Goal: Task Accomplishment & Management: Complete application form

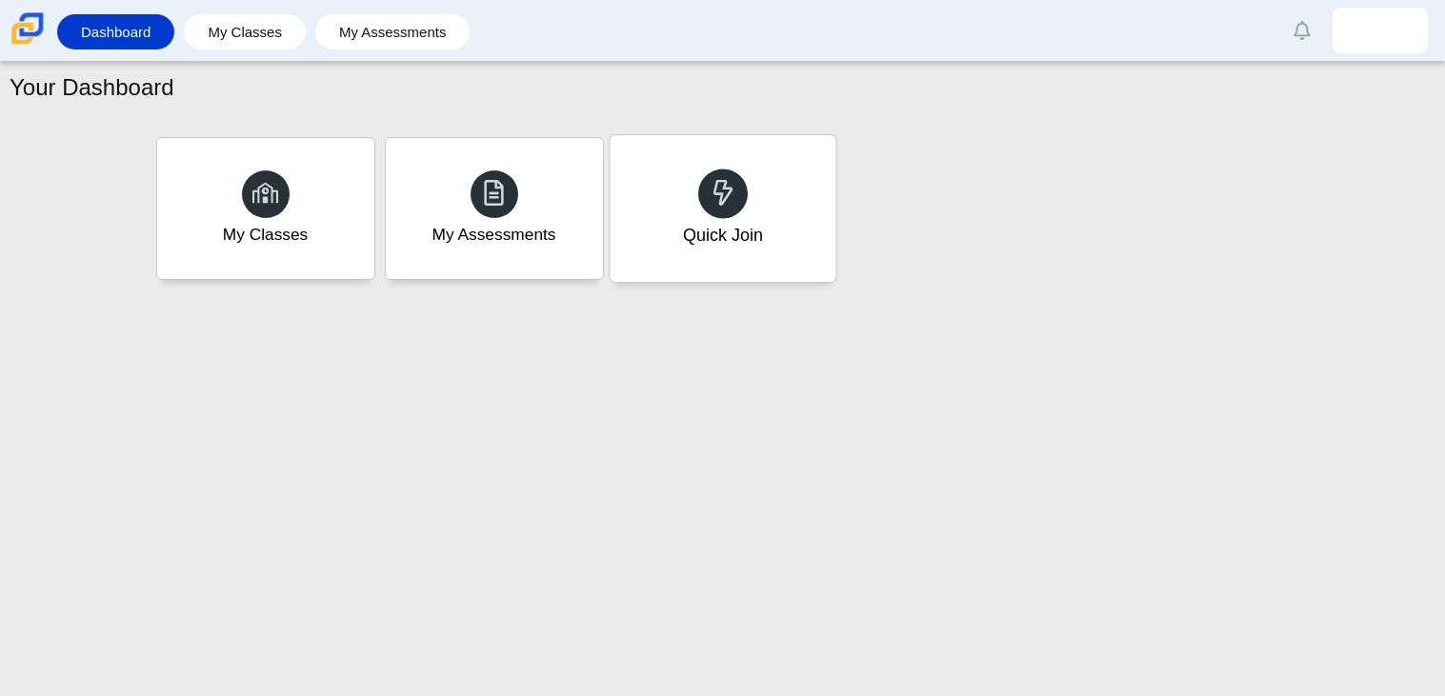
click at [714, 270] on div "Quick Join" at bounding box center [723, 208] width 226 height 147
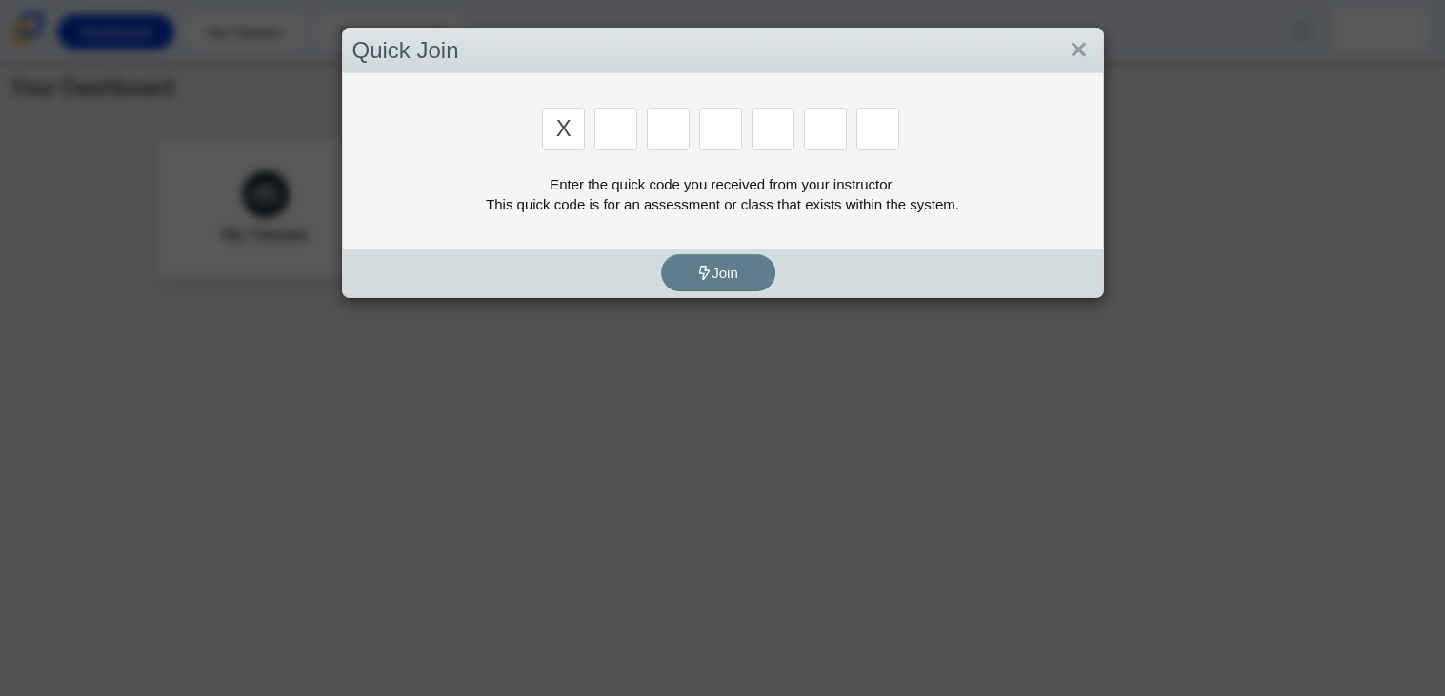
type input "x"
type input "d"
type input "5"
type input "4"
type input "v"
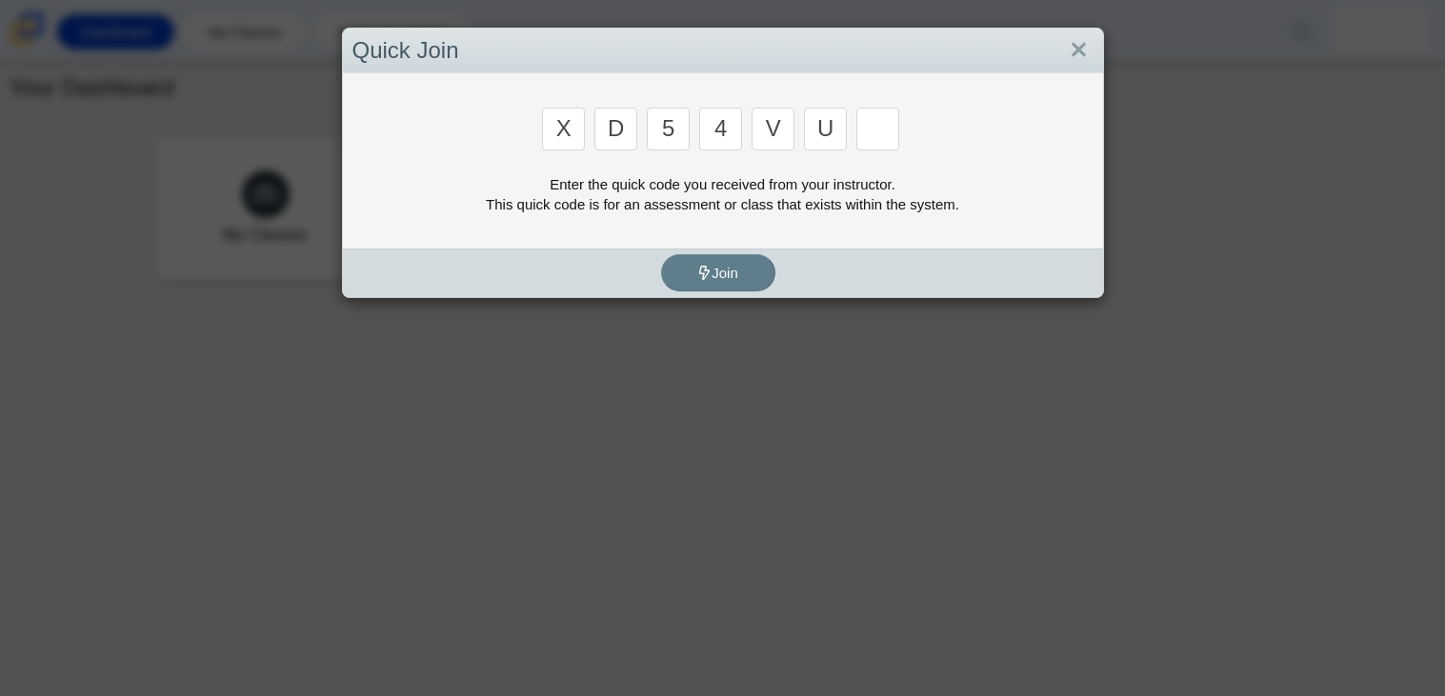
type input "u"
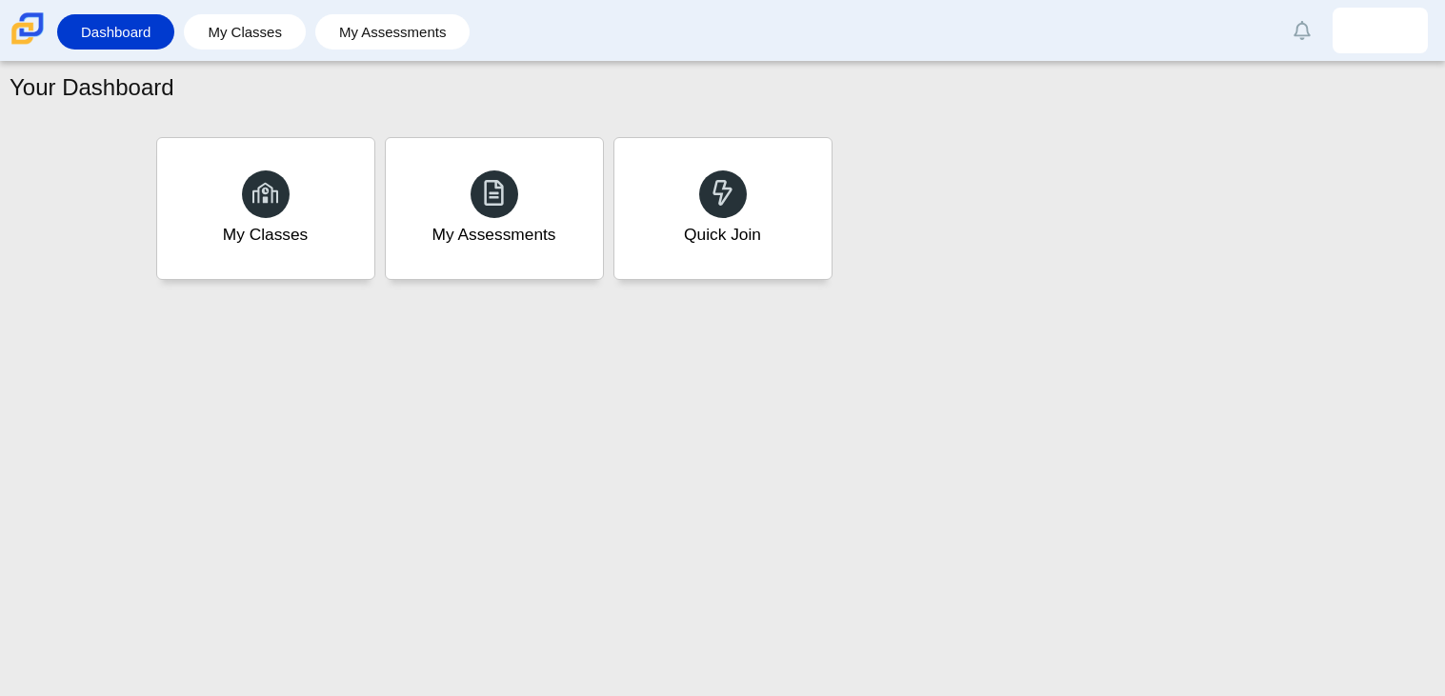
type input "t"
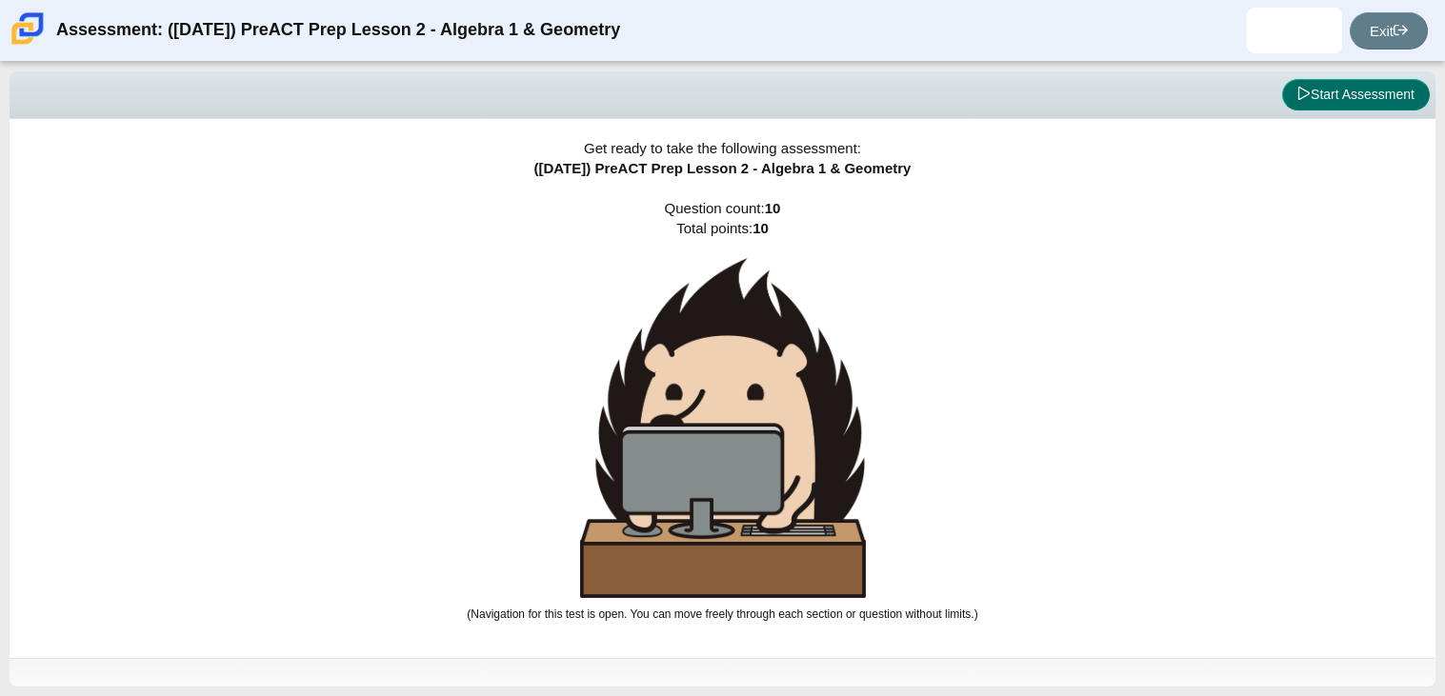
click at [1373, 93] on button "Start Assessment" at bounding box center [1356, 95] width 148 height 32
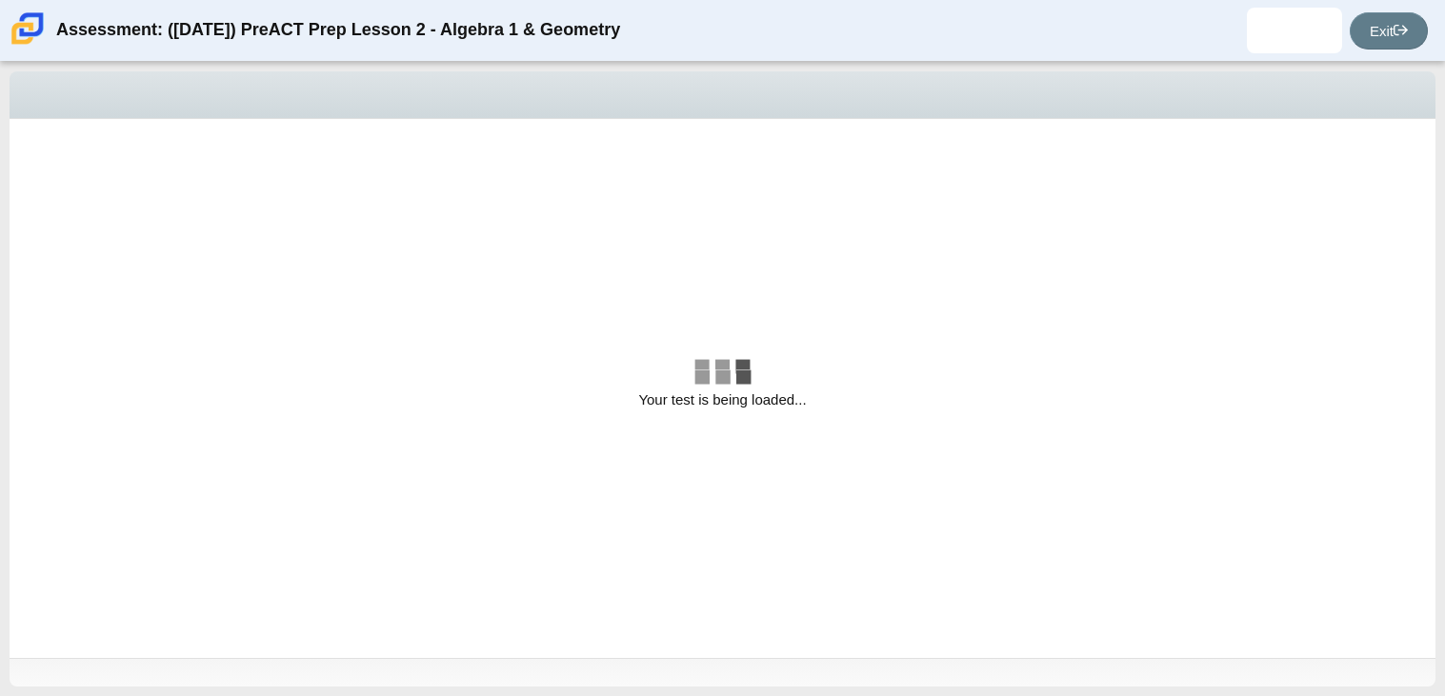
select select "bbf5d072-3e0b-44c4-9a12-6e7c9033f65b"
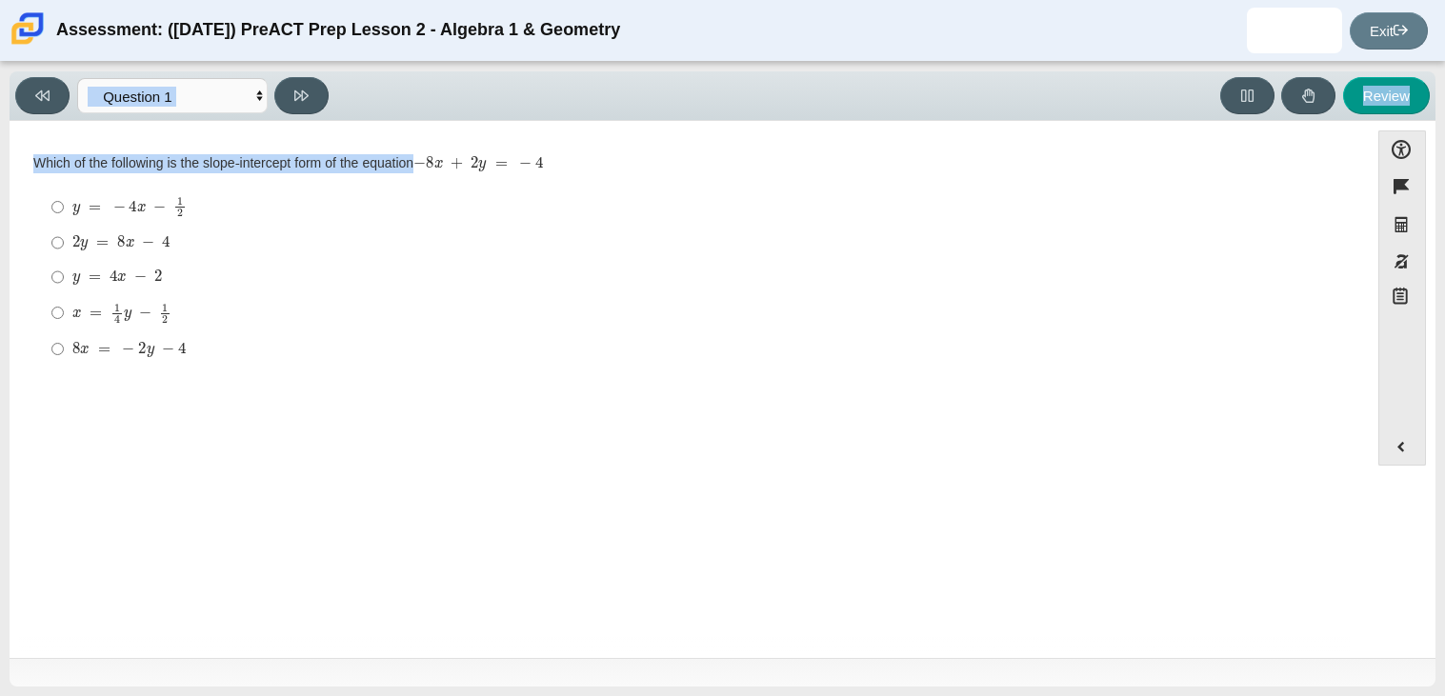
drag, startPoint x: 64, startPoint y: 176, endPoint x: 48, endPoint y: 120, distance: 58.5
click at [48, 121] on div "Accessibility options Close Color scheme Font size Zoom Change the background a…" at bounding box center [723, 389] width 1426 height 537
click at [45, 160] on div "Which of the following is the slope-intercept form of the equation − 8 x + 2 y …" at bounding box center [689, 163] width 1312 height 19
drag, startPoint x: 30, startPoint y: 161, endPoint x: 371, endPoint y: 360, distance: 394.8
click at [371, 360] on div "Question Which of the following is the slope-intercept form of the equation − 8…" at bounding box center [689, 265] width 1340 height 230
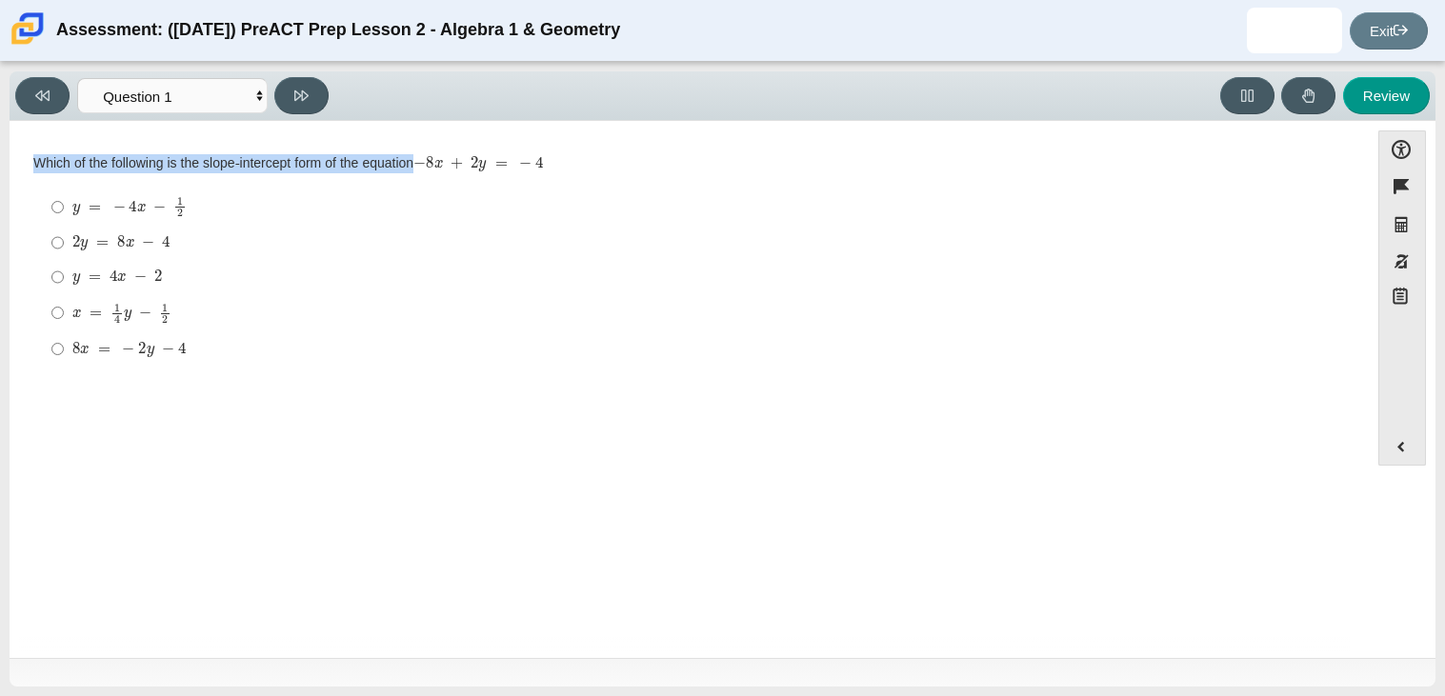
copy div "Which of the following is the slope-intercept form of the equation − 8 x + 2 y …"
click at [353, 174] on div "Which of the following is the slope-intercept form of the equation − 8 x + 2 y …" at bounding box center [689, 261] width 1312 height 214
click at [156, 296] on mjx-container "x = 1 4 y − 1 2" at bounding box center [121, 311] width 99 height 36
click at [64, 296] on input "x = 1 4 y − 1 2 x = 1 4 y − 1 2" at bounding box center [57, 312] width 12 height 37
radio input "true"
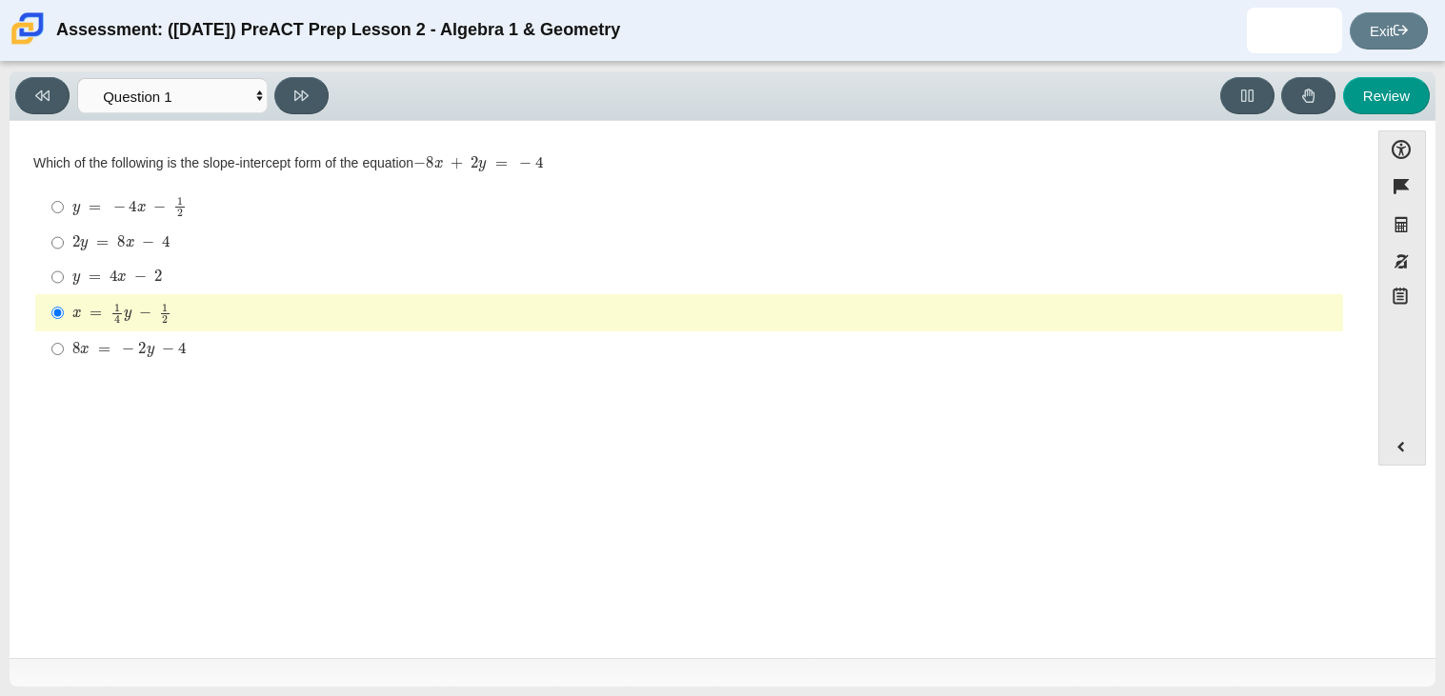
click at [134, 295] on mjx-container "x = 1 4 y − 1 2" at bounding box center [121, 311] width 99 height 36
click at [64, 295] on input "x = 1 4 y − 1 2 x = 1 4 y − 1 2" at bounding box center [57, 312] width 12 height 37
click at [130, 276] on mjx-math "Assessment items" at bounding box center [117, 278] width 90 height 16
click at [64, 276] on input "y = 4 x − 2 y = 4 x − 2" at bounding box center [57, 277] width 12 height 34
radio input "true"
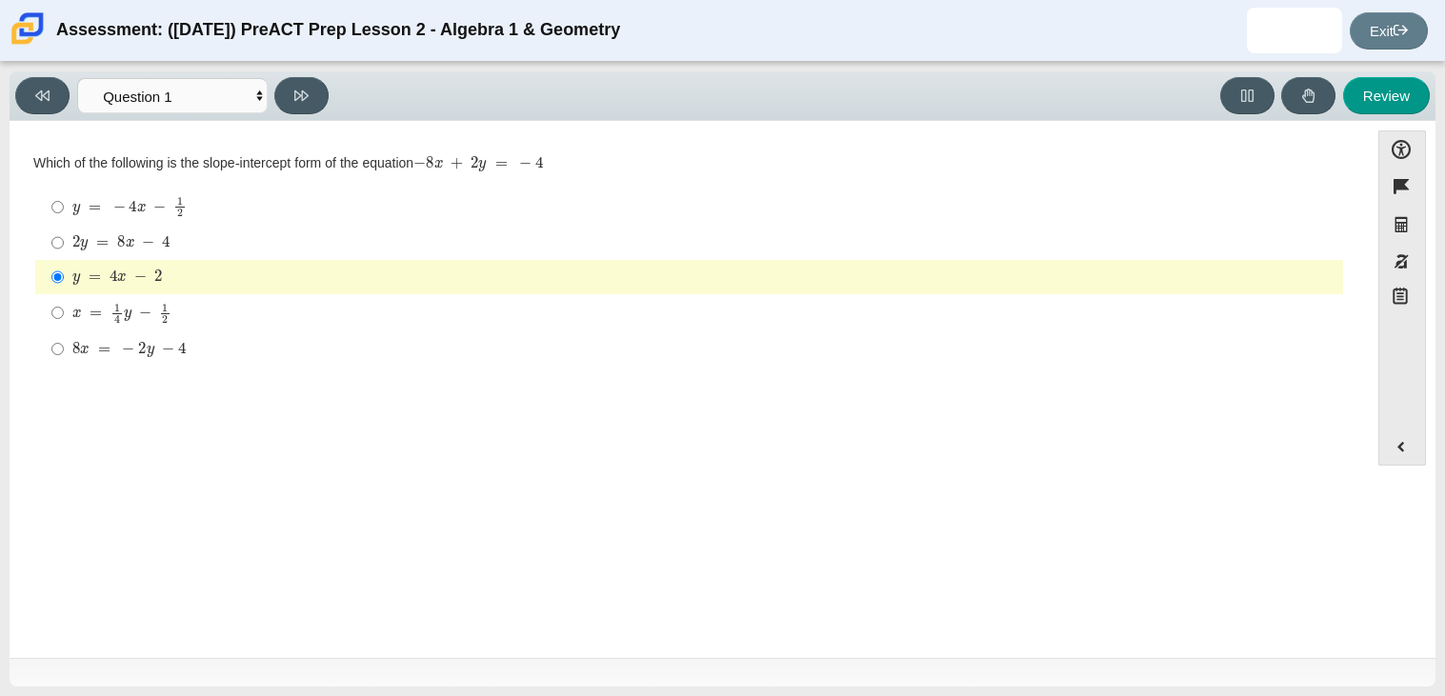
click at [91, 252] on mjx-container "2 y = 8 x − 4" at bounding box center [121, 241] width 98 height 36
click at [64, 252] on input "2 y = 8 x − 4 2 y = 8 x − 4" at bounding box center [57, 243] width 12 height 34
radio input "true"
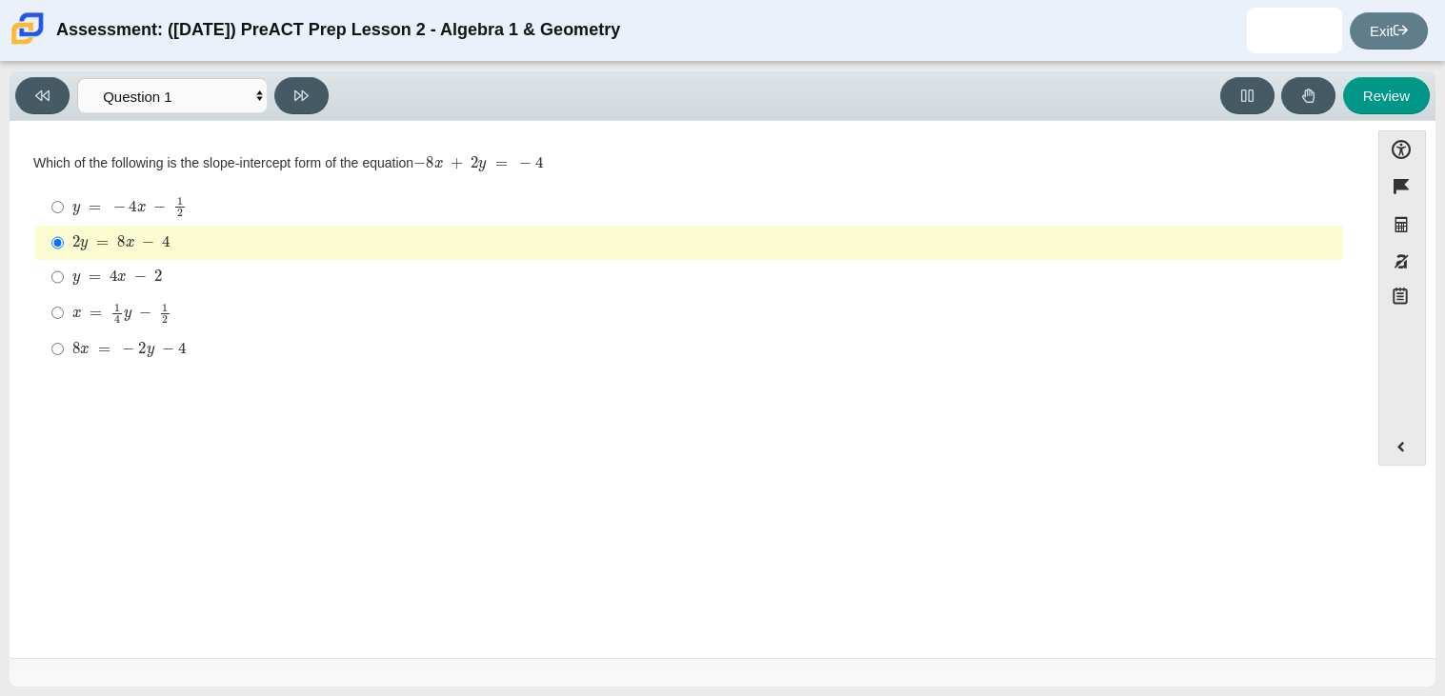
click at [134, 282] on mjx-c "Assessment items" at bounding box center [140, 277] width 12 height 10
click at [64, 282] on input "y = 4 x − 2 y = 4 x − 2" at bounding box center [57, 277] width 12 height 34
radio input "true"
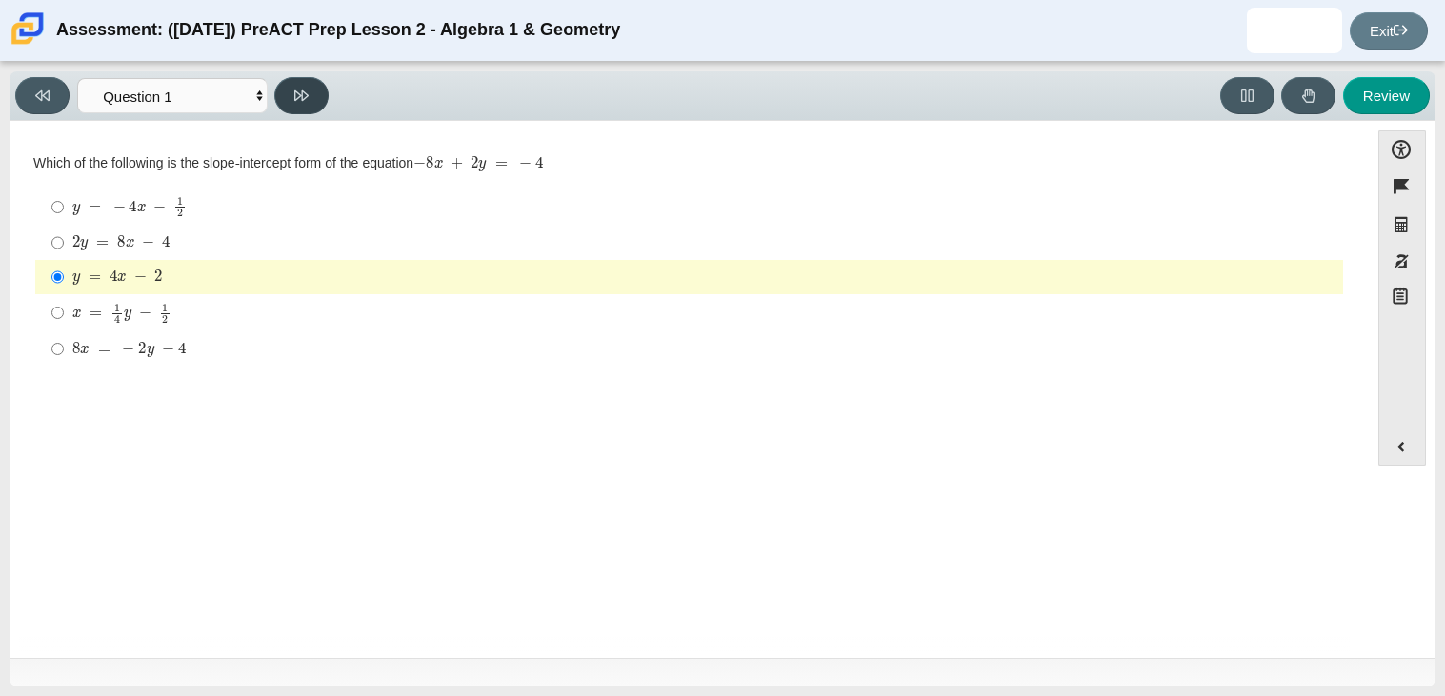
click at [299, 105] on button at bounding box center [301, 95] width 54 height 37
select select "ed62e223-81bd-4cbf-ab48-ab975844bd1f"
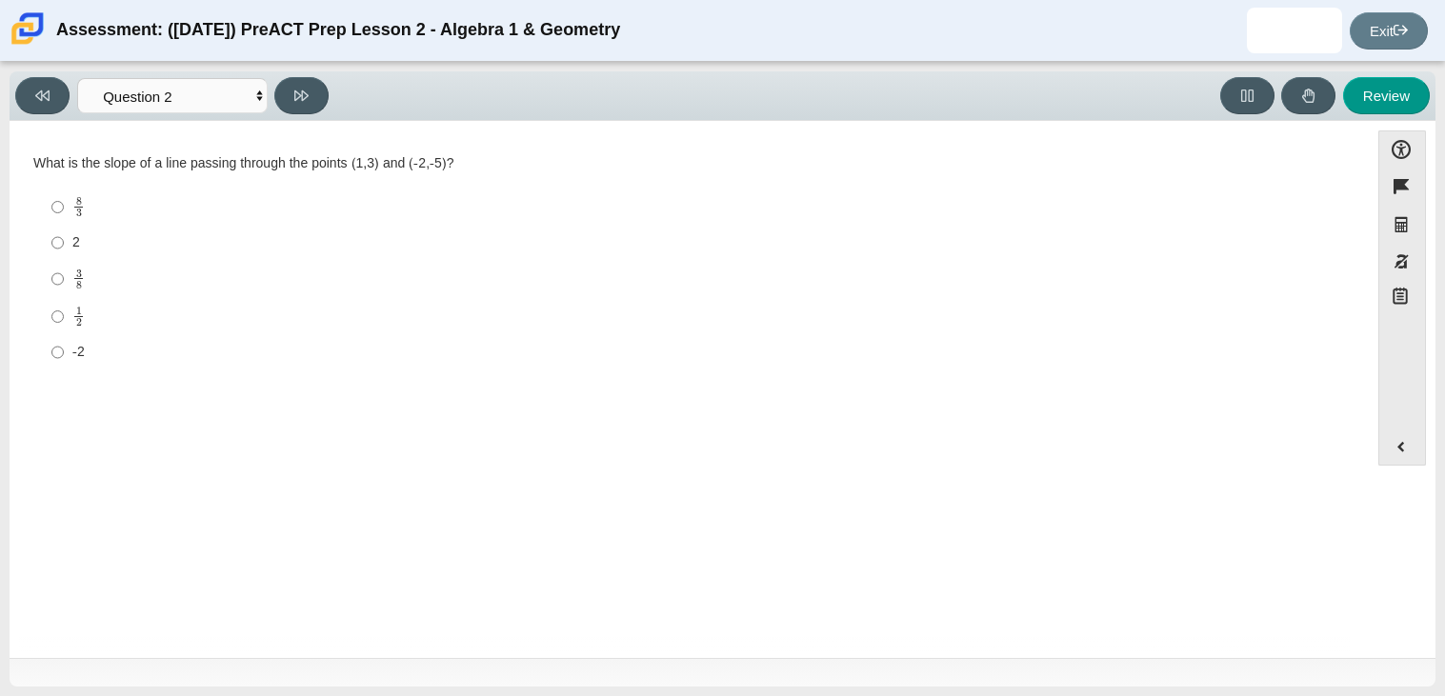
click at [84, 214] on mjx-frac "Assessment items" at bounding box center [78, 207] width 12 height 20
click at [64, 214] on input "8 3 8 thirds" at bounding box center [57, 207] width 12 height 37
radio input "true"
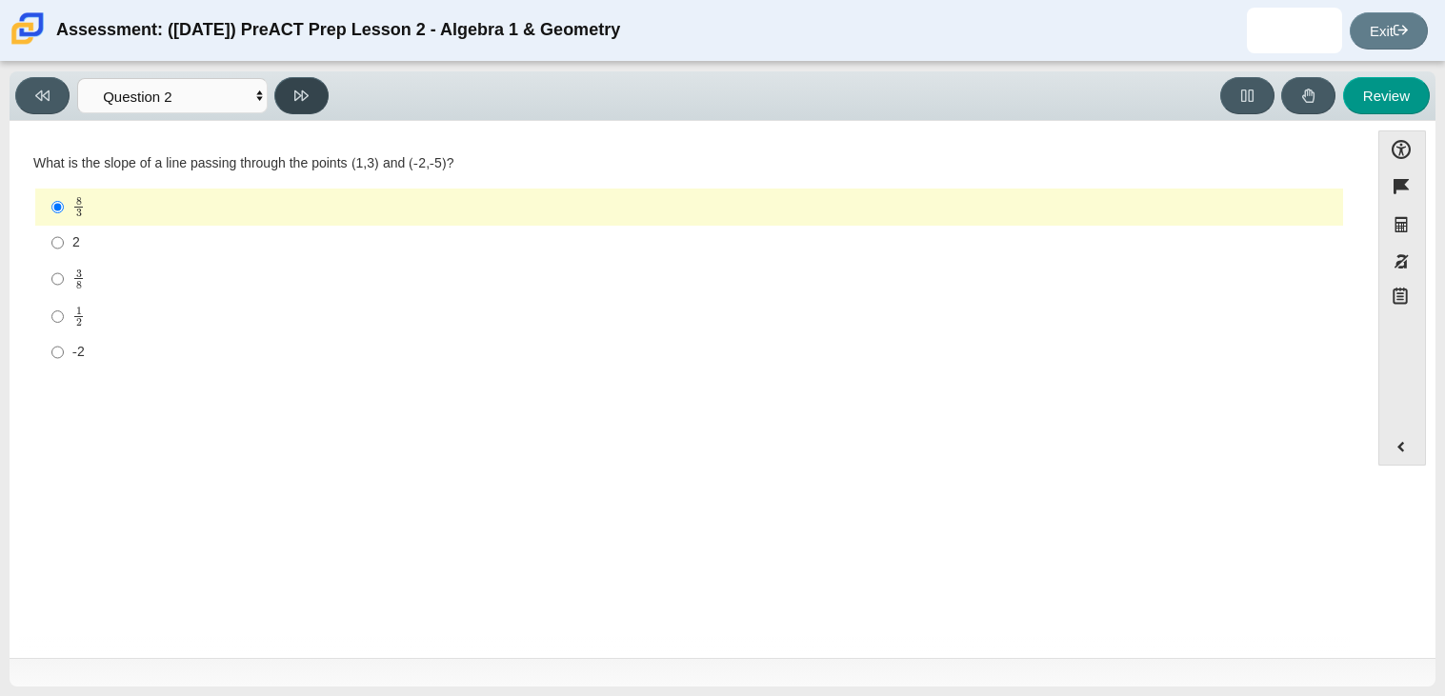
click at [300, 104] on button at bounding box center [301, 95] width 54 height 37
select select "97f4f5fa-a52e-4fed-af51-565bfcdf47cb"
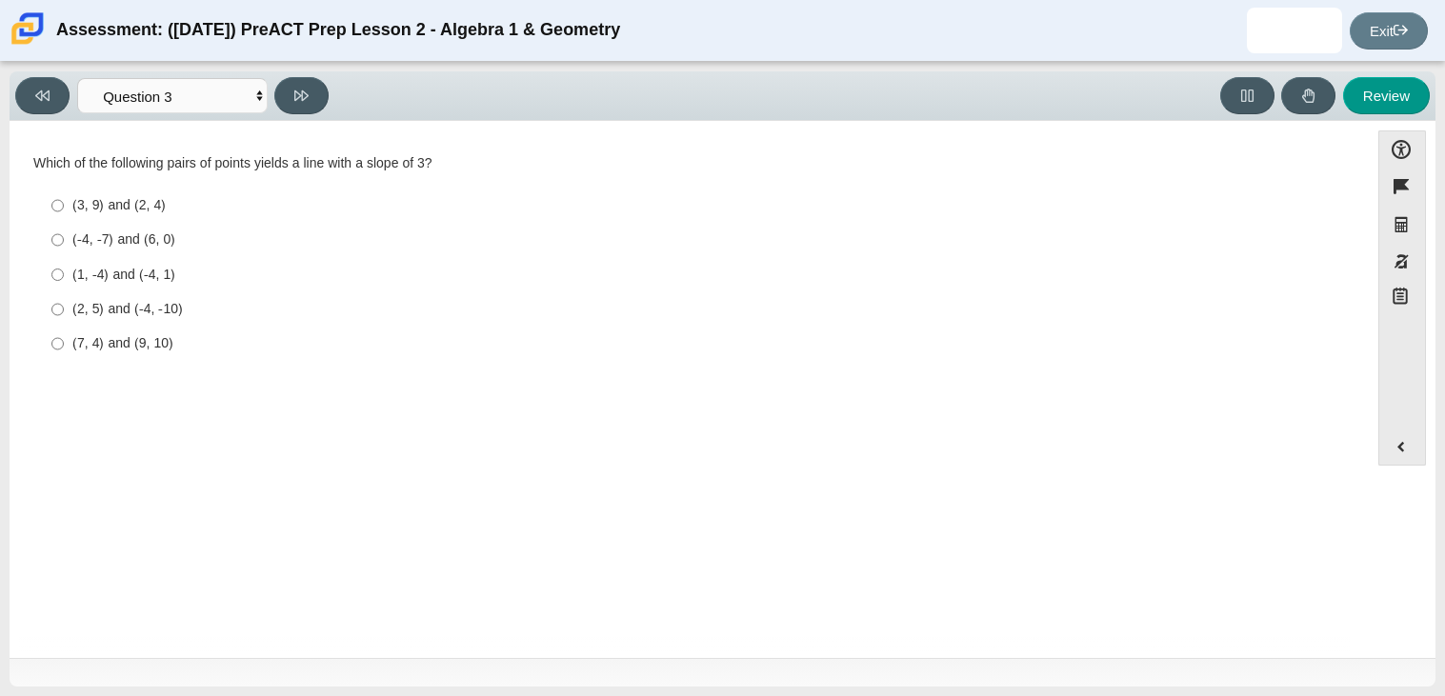
click at [91, 343] on div "(7, 4) and (9, 10)" at bounding box center [703, 343] width 1263 height 19
click at [64, 343] on input "(7, 4) and (9, 10) (7, 4) and (9, 10)" at bounding box center [57, 344] width 12 height 34
radio input "true"
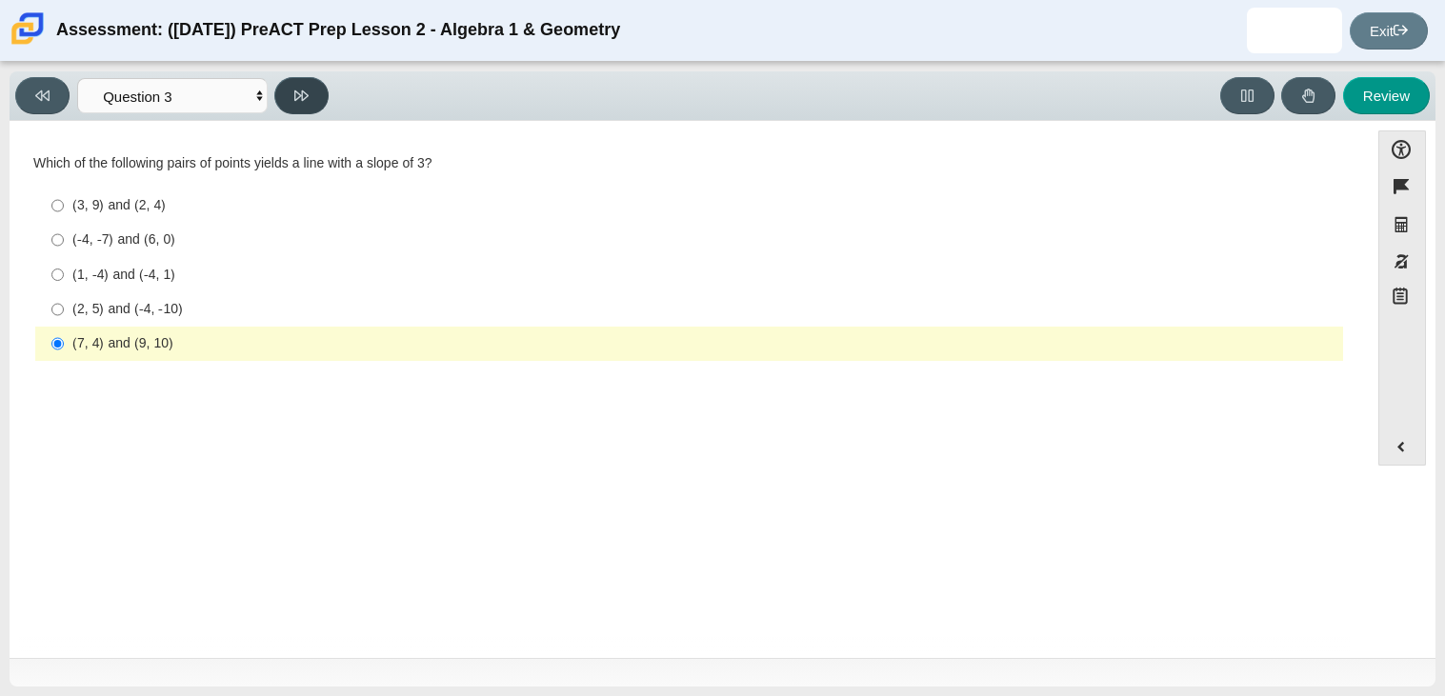
click at [300, 104] on button at bounding box center [301, 95] width 54 height 37
select select "89427bb7-e313-4f00-988f-8b8255897029"
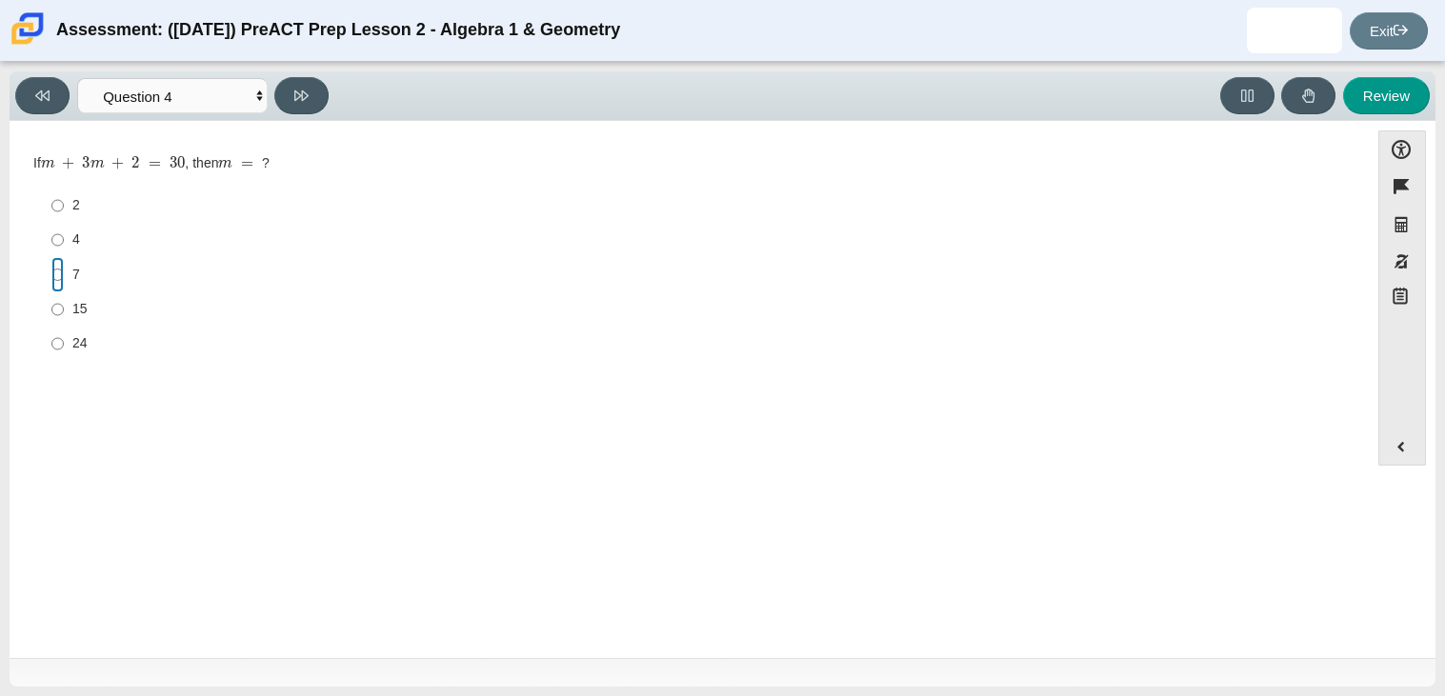
click at [61, 271] on input "7 7" at bounding box center [57, 274] width 12 height 34
radio input "true"
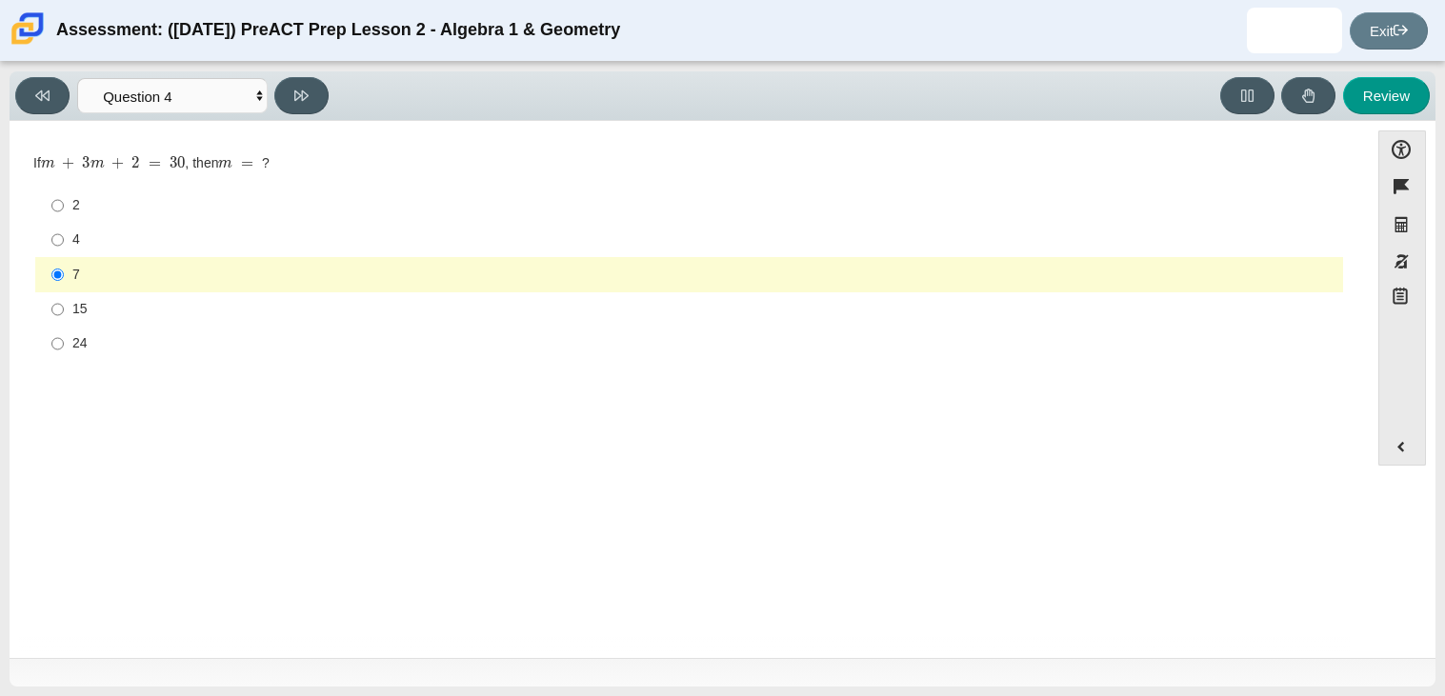
click at [70, 290] on label "7 7" at bounding box center [690, 274] width 1305 height 34
click at [64, 290] on input "7 7" at bounding box center [57, 274] width 12 height 34
click at [298, 90] on icon at bounding box center [301, 95] width 14 height 10
select select "489dcffd-4e6a-49cf-a9d6-ad1d4a911a4e"
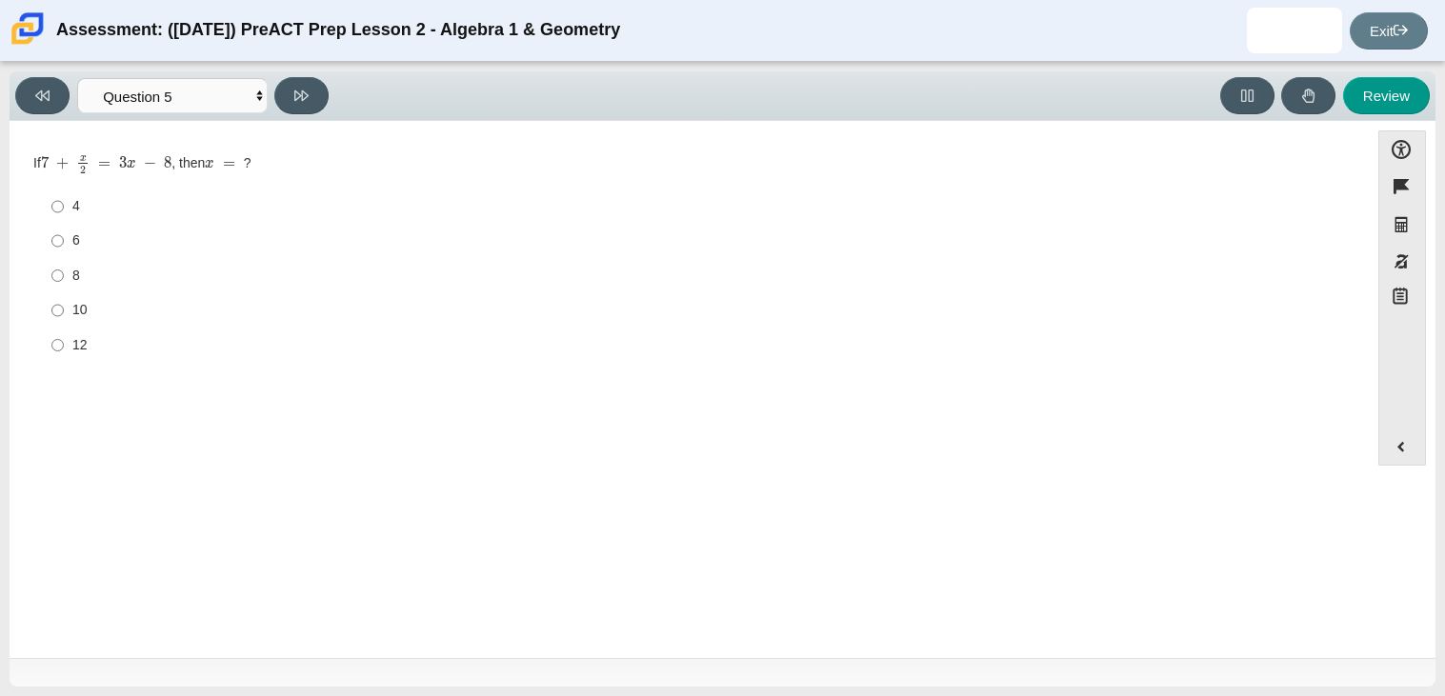
click at [153, 350] on div "12" at bounding box center [703, 345] width 1263 height 19
click at [64, 350] on input "12 12" at bounding box center [57, 345] width 12 height 34
radio input "true"
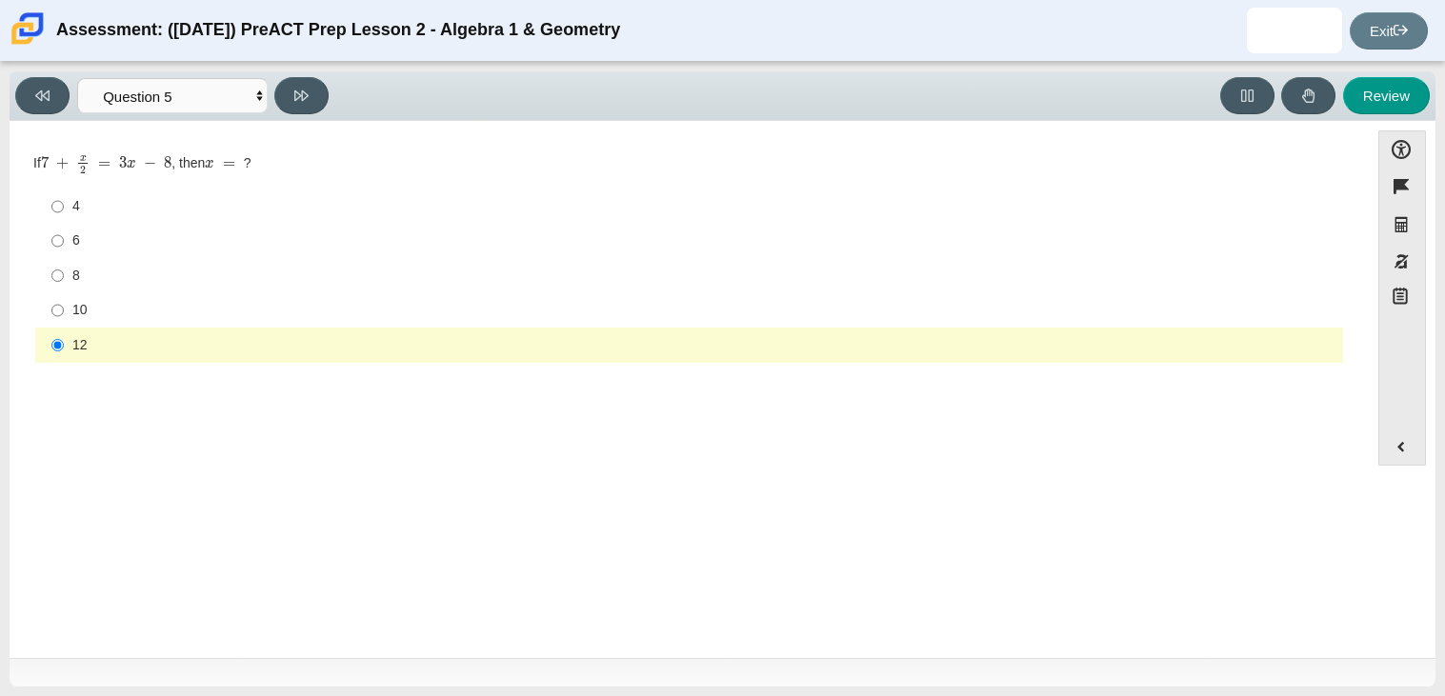
click at [226, 214] on div "4" at bounding box center [703, 206] width 1263 height 19
click at [64, 214] on input "4 4" at bounding box center [57, 207] width 12 height 34
radio input "true"
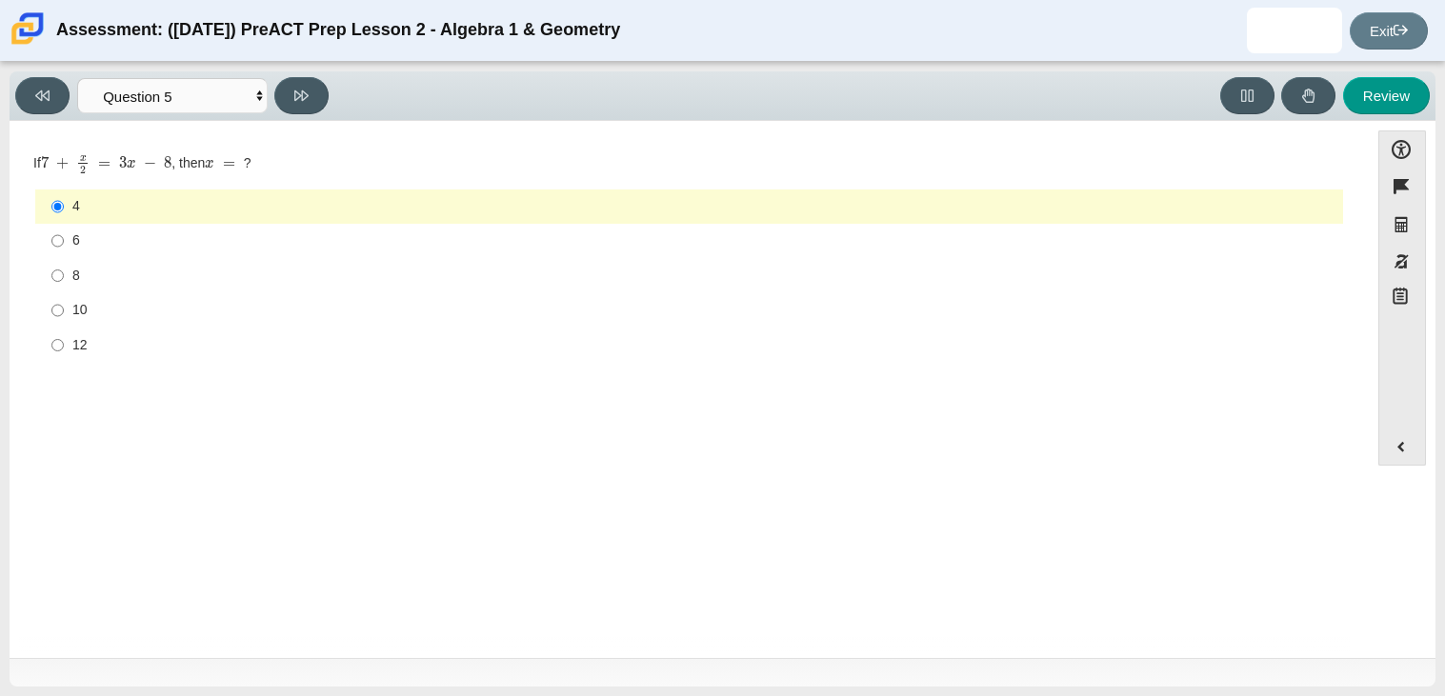
click at [236, 275] on div "8" at bounding box center [703, 276] width 1263 height 19
click at [64, 275] on input "8 8" at bounding box center [57, 275] width 12 height 34
radio input "true"
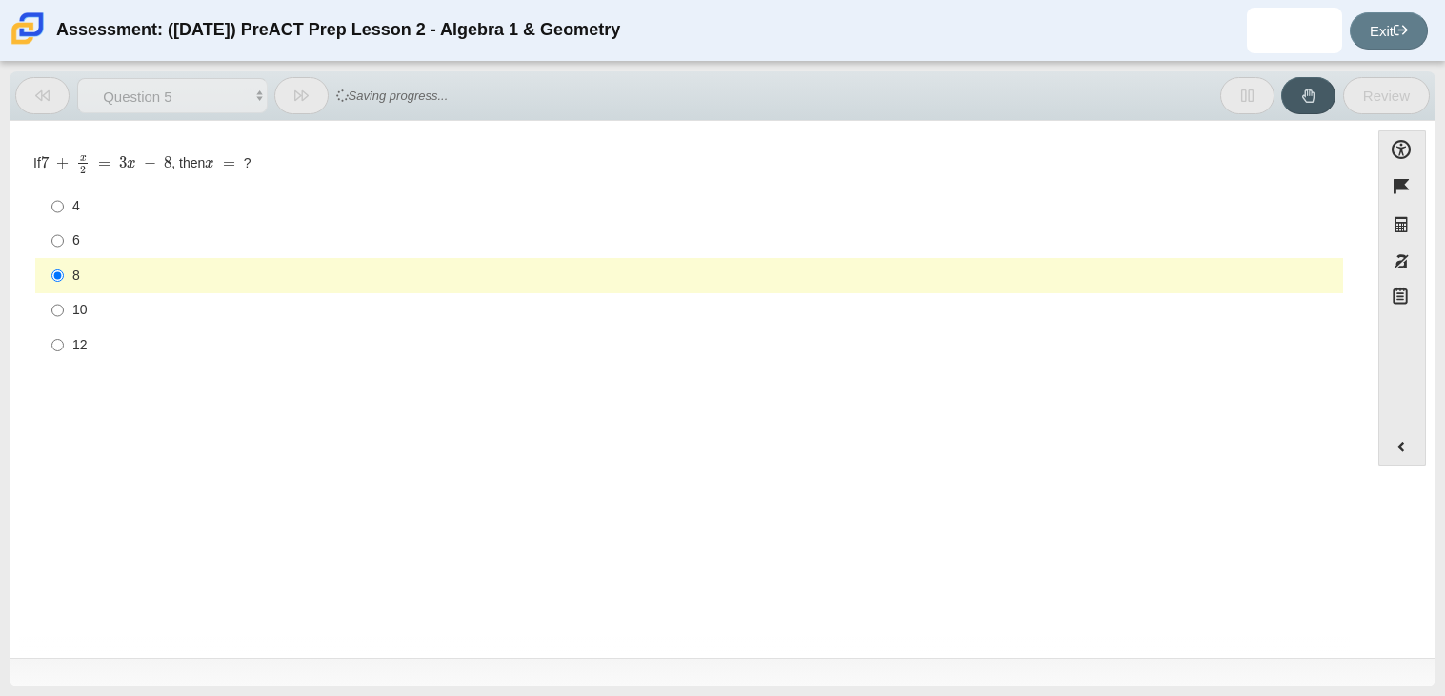
click at [210, 409] on div "Question If 7 + x 2 = 3 x − 8 , then x = ? Responses 4 4 6 6 8 8 10 10 12 12" at bounding box center [689, 393] width 1340 height 516
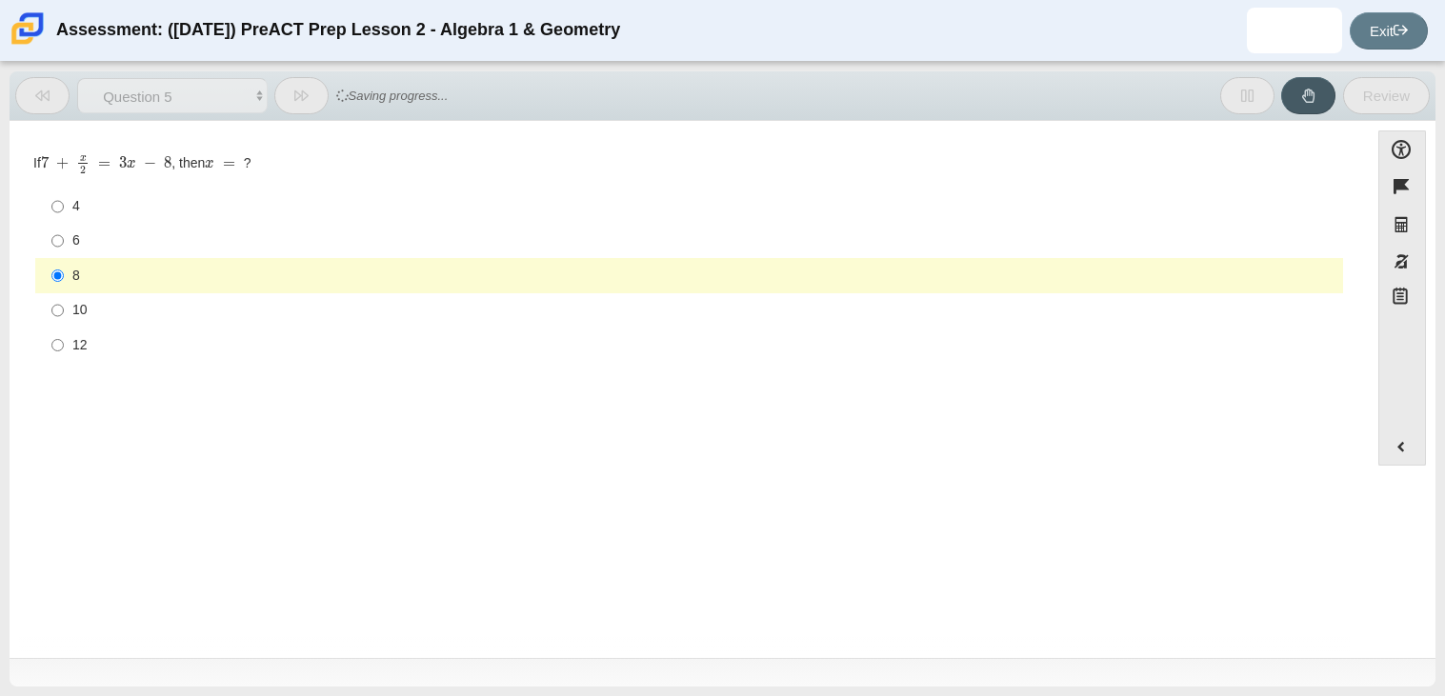
click at [210, 409] on div "Question If 7 + x 2 = 3 x − 8 , then x = ? Responses 4 4 6 6 8 8 10 10 12 12" at bounding box center [689, 393] width 1340 height 516
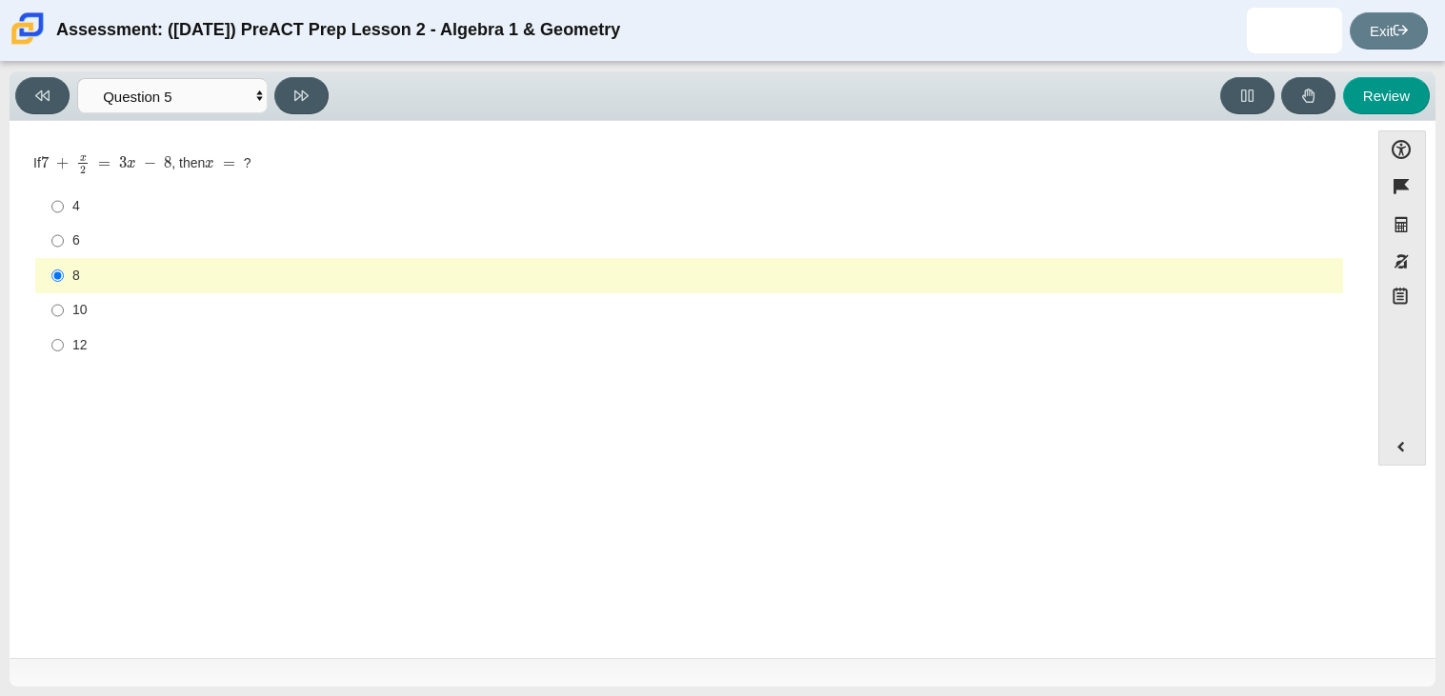
click at [287, 368] on div "Question If 7 + x 2 = 3 x − 8 , then x = ? Responses 4 4 6 6 8 8 10 10 12 12" at bounding box center [689, 263] width 1340 height 227
click at [325, 280] on div "8" at bounding box center [703, 276] width 1263 height 19
click at [64, 280] on input "8 8" at bounding box center [57, 275] width 12 height 34
click at [294, 73] on div "Viewing Question 5 of 10 in Pacing Mode Questions Question 1 Question 2 Questio…" at bounding box center [723, 96] width 1426 height 50
click at [294, 83] on button at bounding box center [301, 95] width 54 height 37
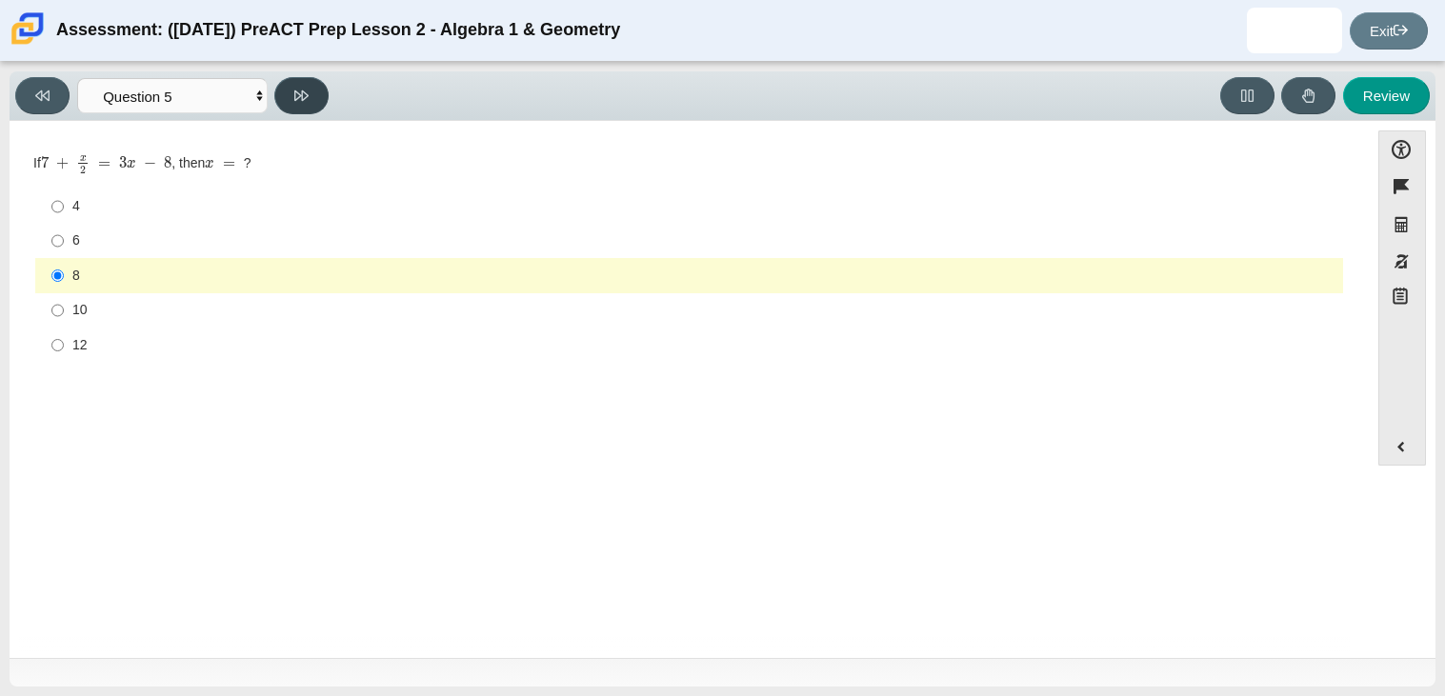
select select "210571de-36a6-4d8e-a361-ceff8ef801dc"
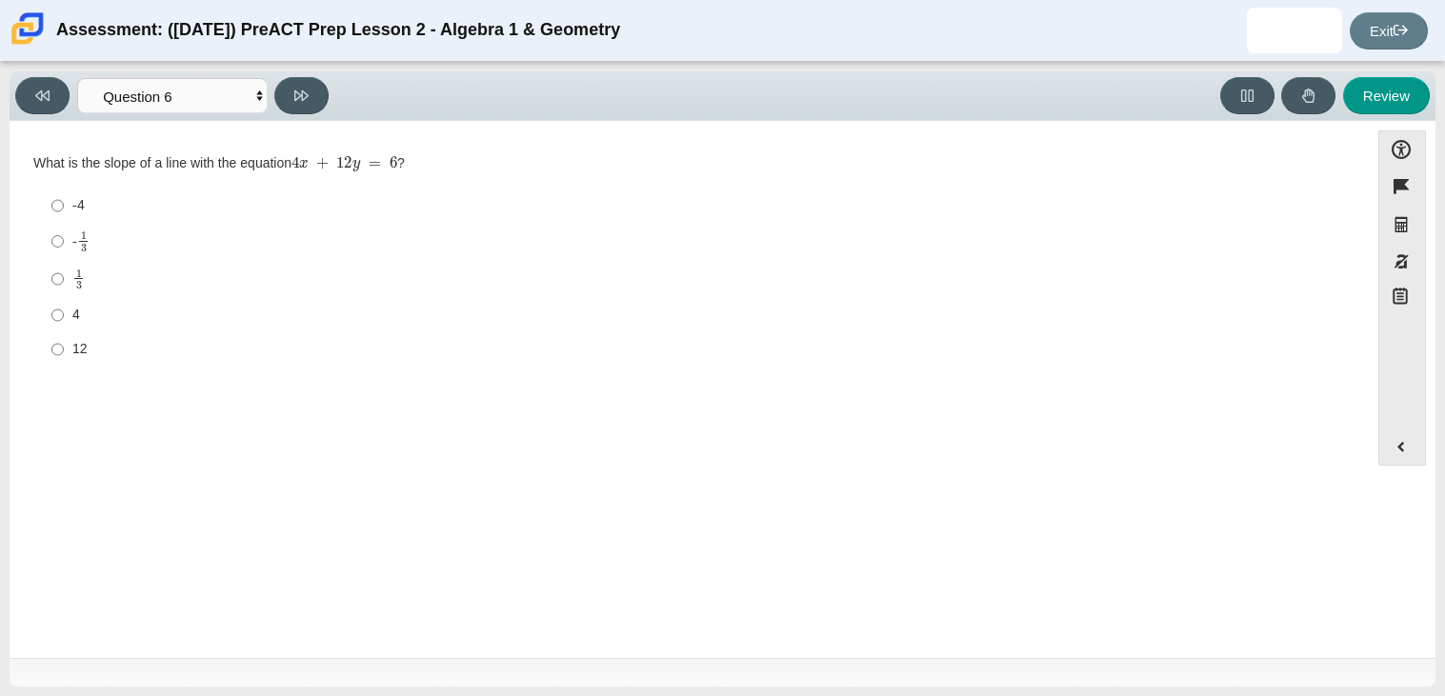
click at [226, 237] on div "- 1 3" at bounding box center [703, 241] width 1263 height 22
click at [64, 237] on input "- 1 3 -1 third" at bounding box center [57, 241] width 12 height 37
radio input "true"
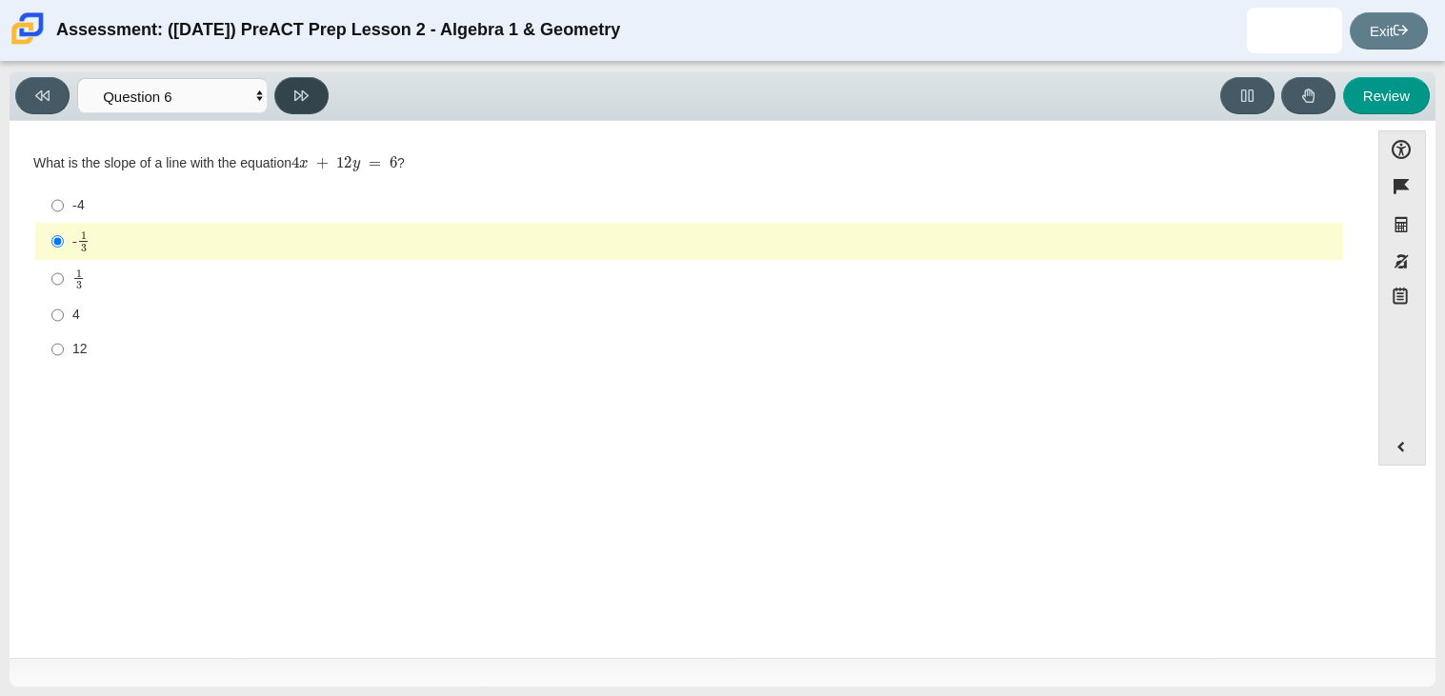
click at [297, 108] on button at bounding box center [301, 95] width 54 height 37
select select "ec95ace6-bebc-42b8-9428-40567494d4da"
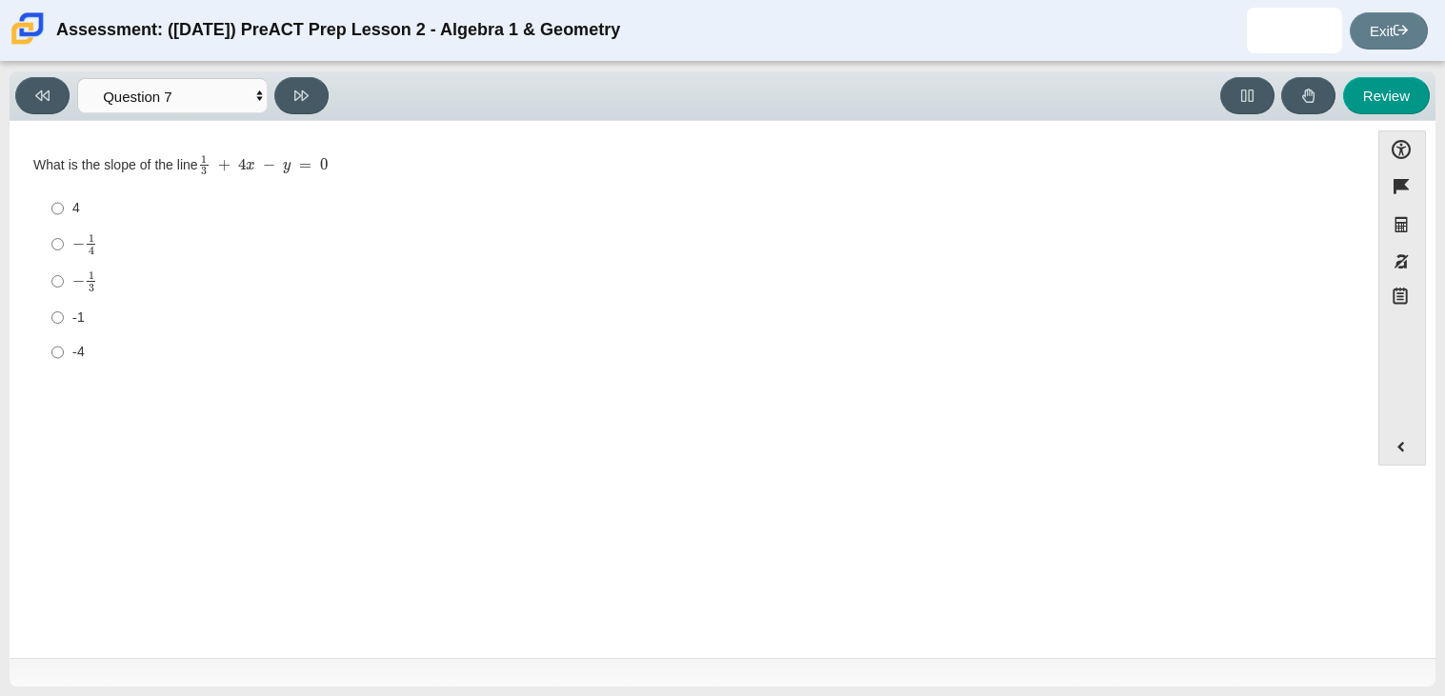
click at [145, 359] on div "-4" at bounding box center [703, 352] width 1263 height 19
click at [64, 359] on input "-4 -4" at bounding box center [57, 352] width 12 height 34
radio input "true"
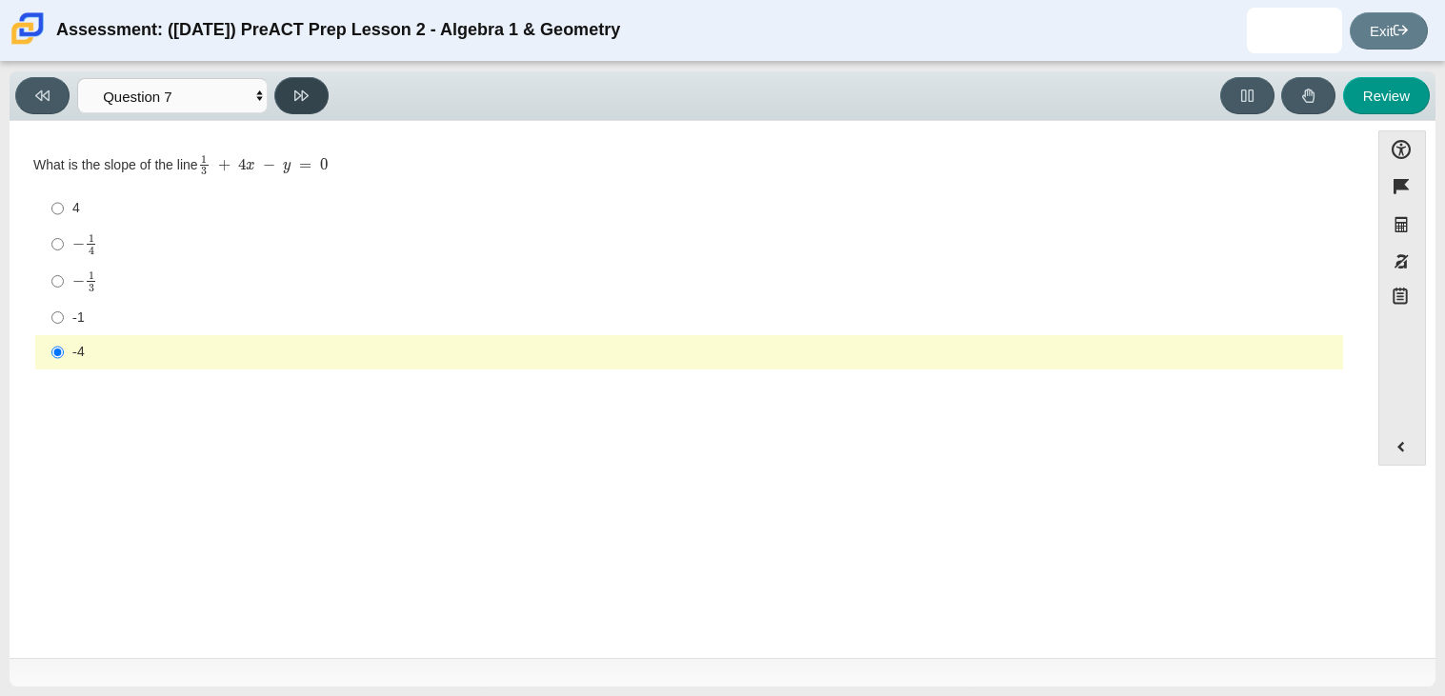
click at [303, 108] on button at bounding box center [301, 95] width 54 height 37
select select "ce81fe10-bf29-4b5e-8bd7-4f47f2fed4d8"
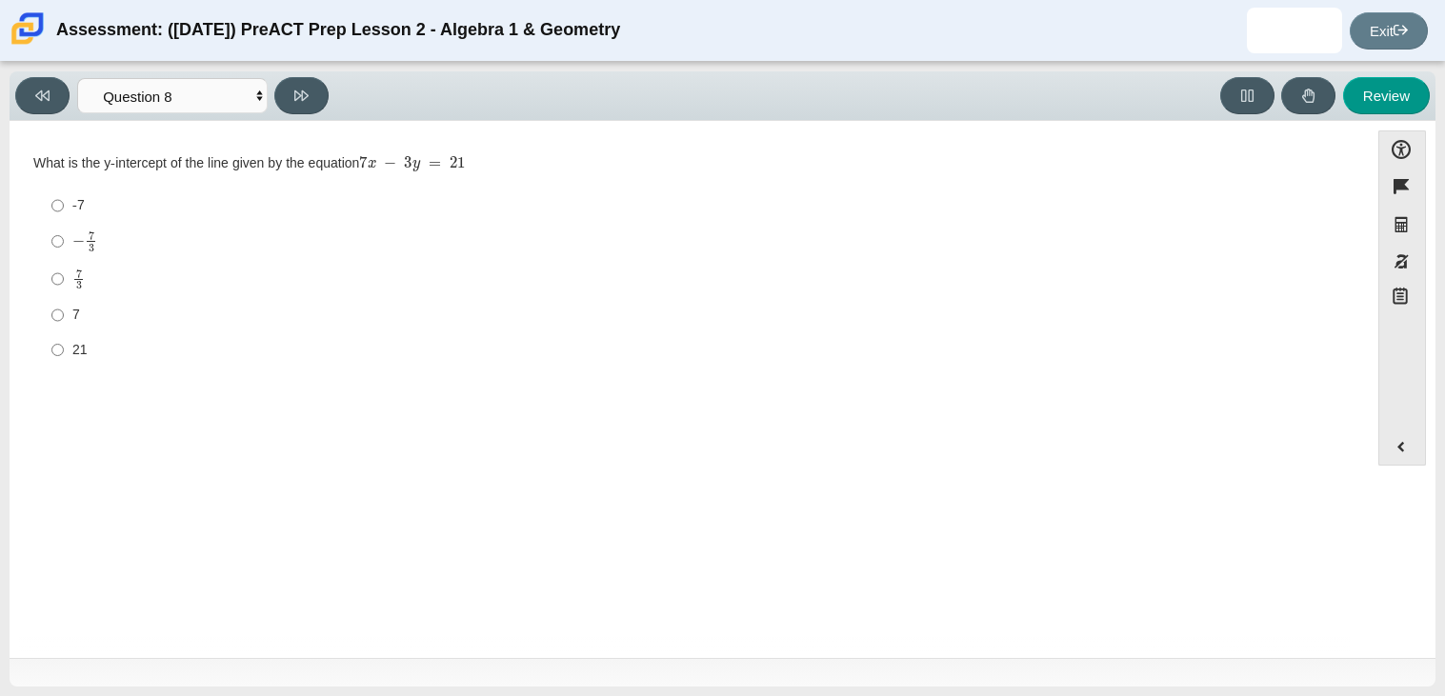
click at [72, 211] on div "-7" at bounding box center [703, 205] width 1263 height 19
click at [64, 211] on input "-7 -7" at bounding box center [57, 206] width 12 height 34
radio input "true"
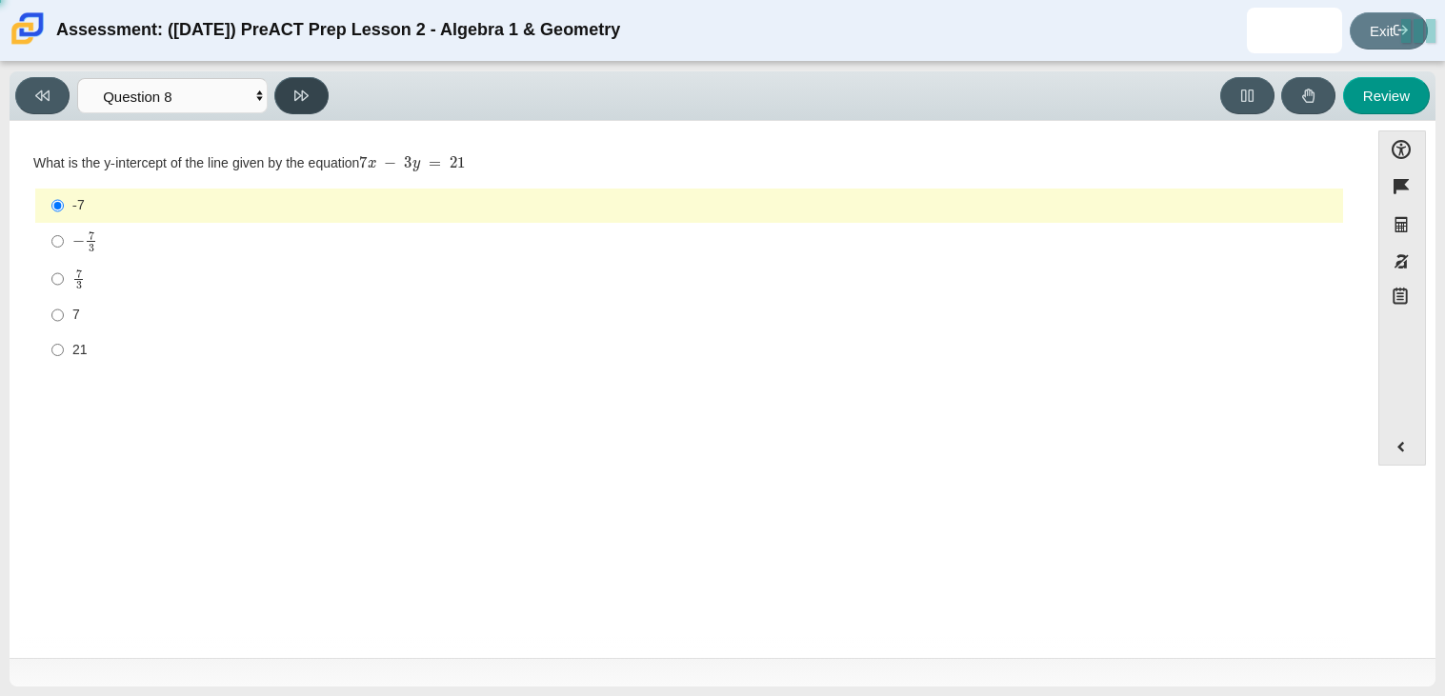
click at [312, 93] on button at bounding box center [301, 95] width 54 height 37
select select "14773eaf-2ca1-47ae-afe7-a624a56f34b3"
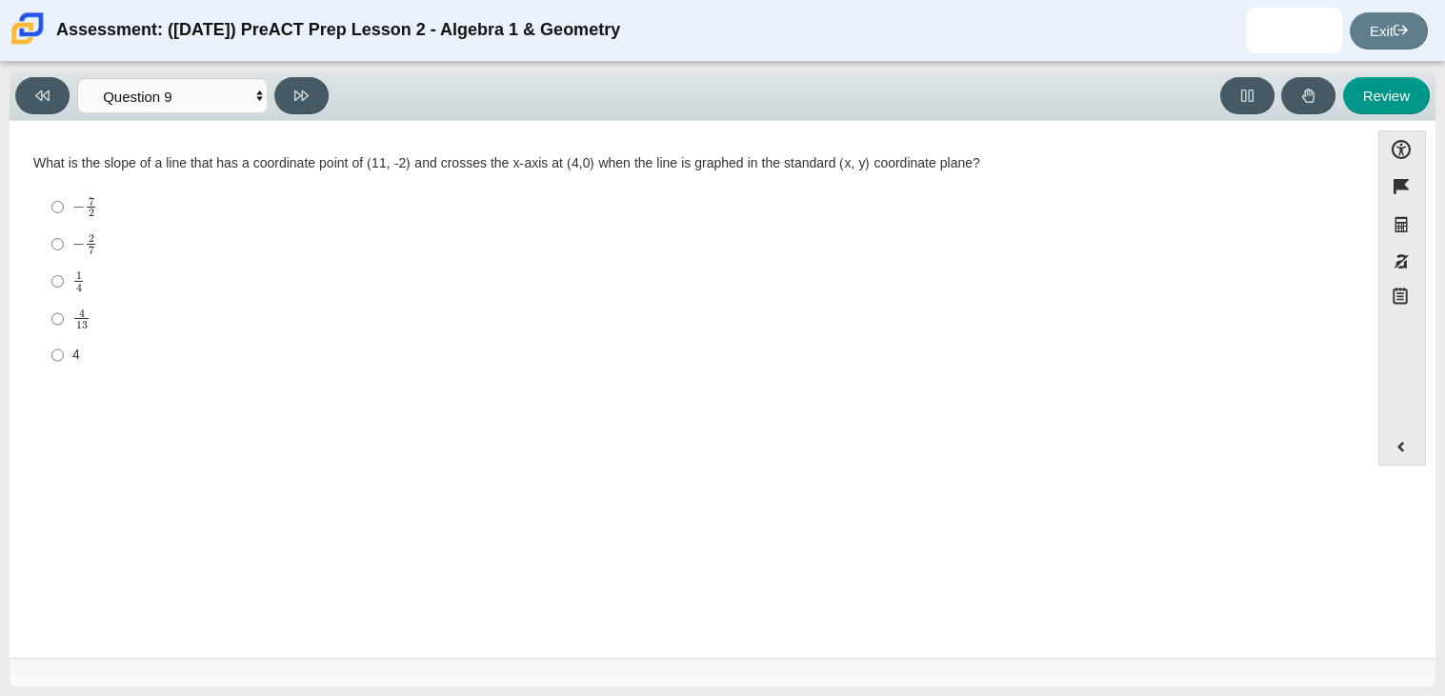
click at [104, 276] on div "1 4" at bounding box center [703, 280] width 1263 height 21
click at [64, 276] on input "1 4 1 fourth" at bounding box center [57, 281] width 12 height 37
radio input "true"
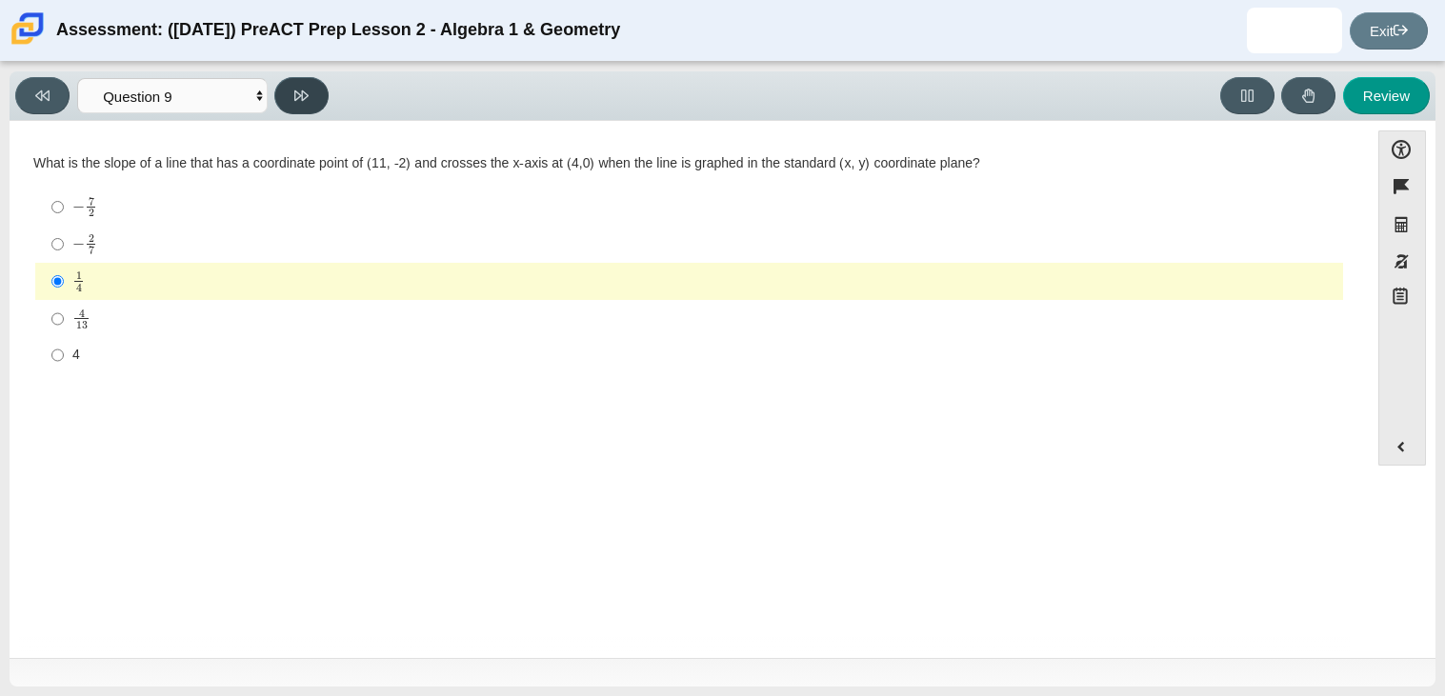
click at [297, 77] on button at bounding box center [301, 95] width 54 height 37
select select "96b71634-eacb-4f7e-8aef-411727d9bcba"
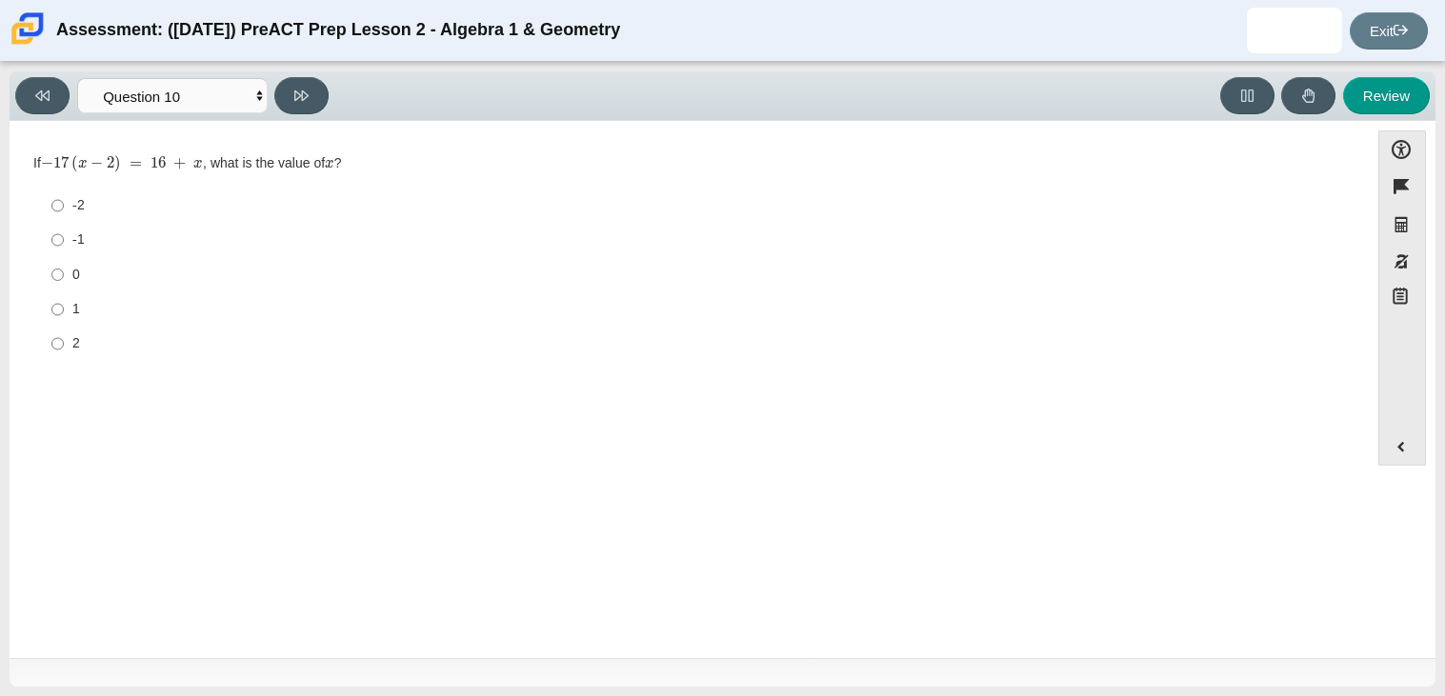
click at [65, 270] on label "0 0" at bounding box center [690, 274] width 1305 height 34
click at [64, 270] on input "0 0" at bounding box center [57, 274] width 12 height 34
radio input "true"
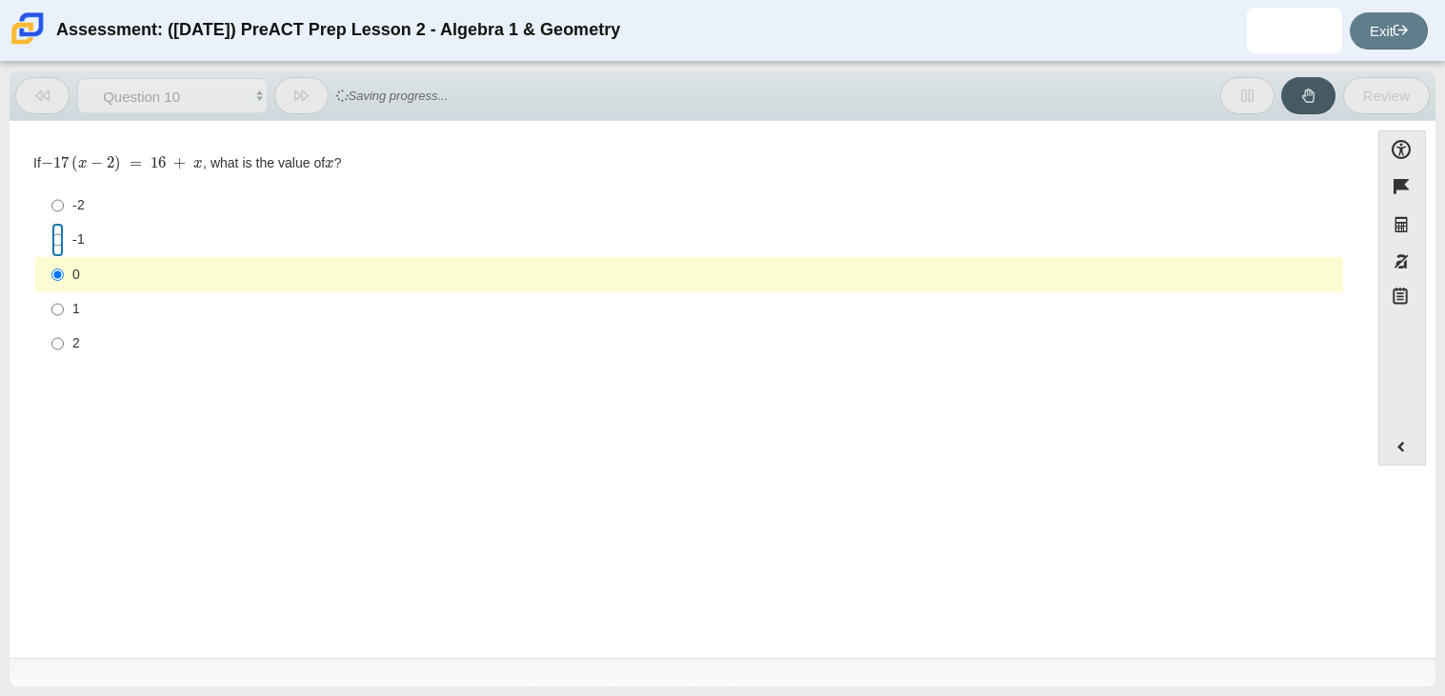
click at [58, 249] on input "-1 -1" at bounding box center [57, 240] width 12 height 34
radio input "true"
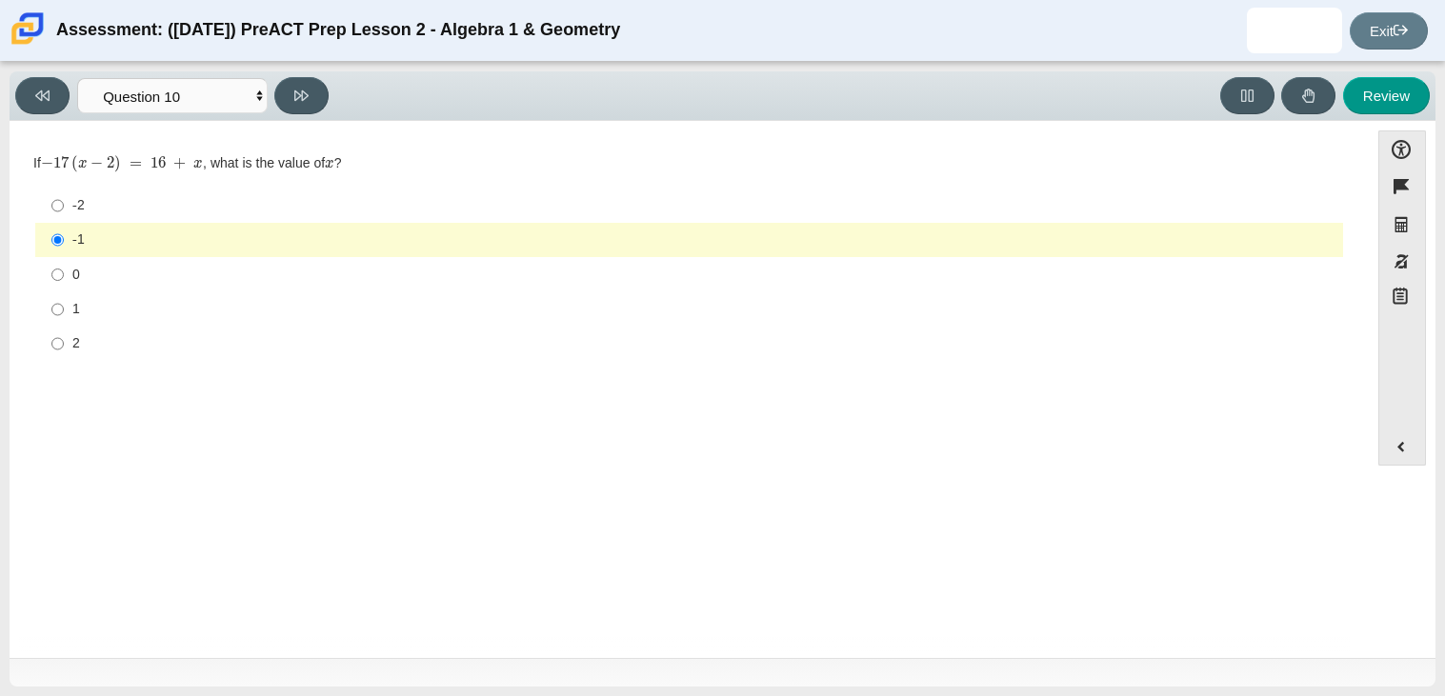
click at [67, 306] on label "1 1" at bounding box center [690, 309] width 1305 height 34
click at [64, 306] on input "1 1" at bounding box center [57, 309] width 12 height 34
radio input "true"
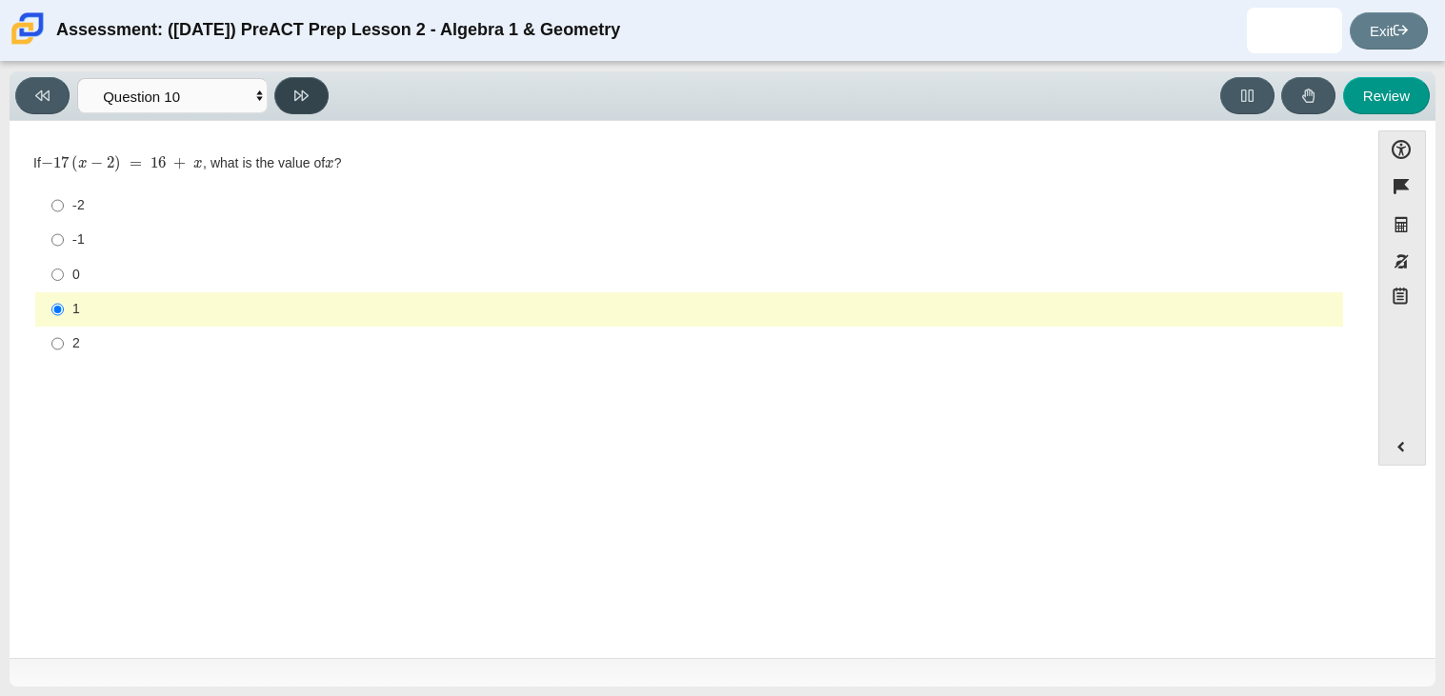
click at [294, 90] on icon at bounding box center [301, 95] width 14 height 10
select select "review"
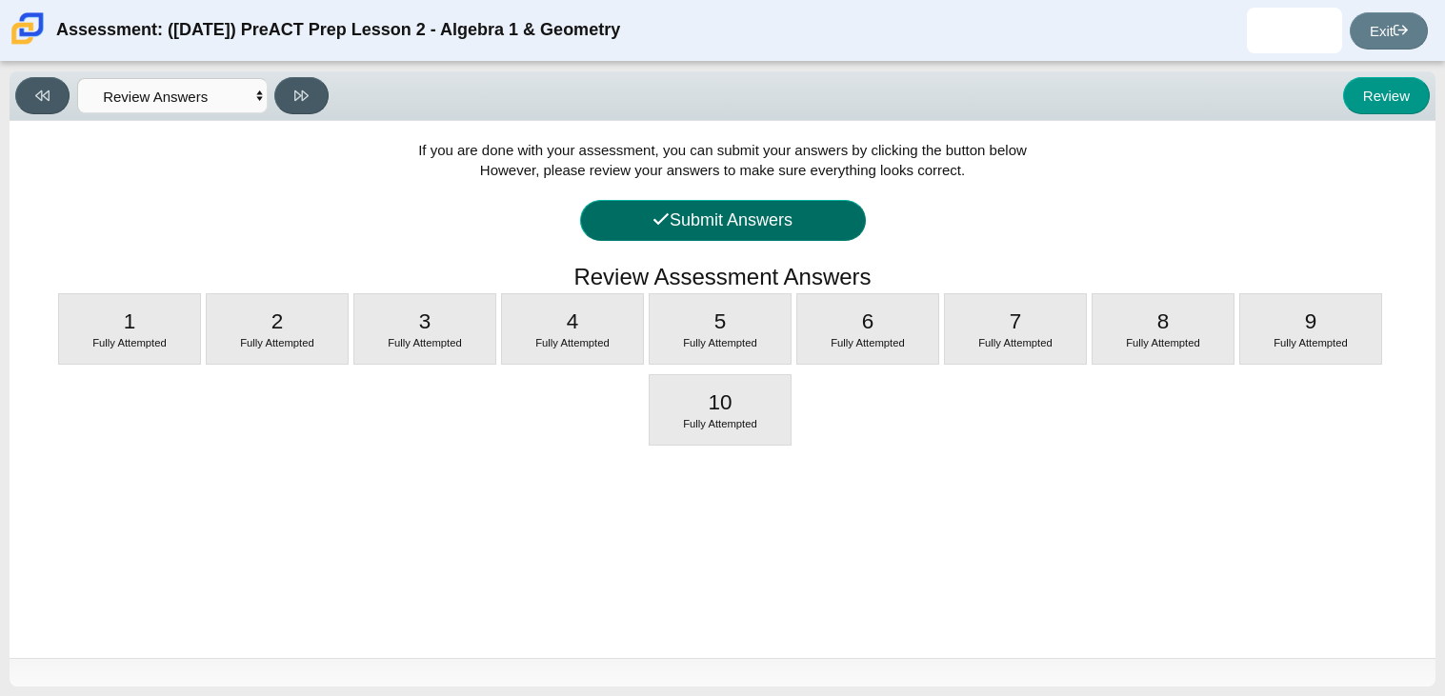
click at [708, 230] on button "Submit Answers" at bounding box center [723, 220] width 286 height 41
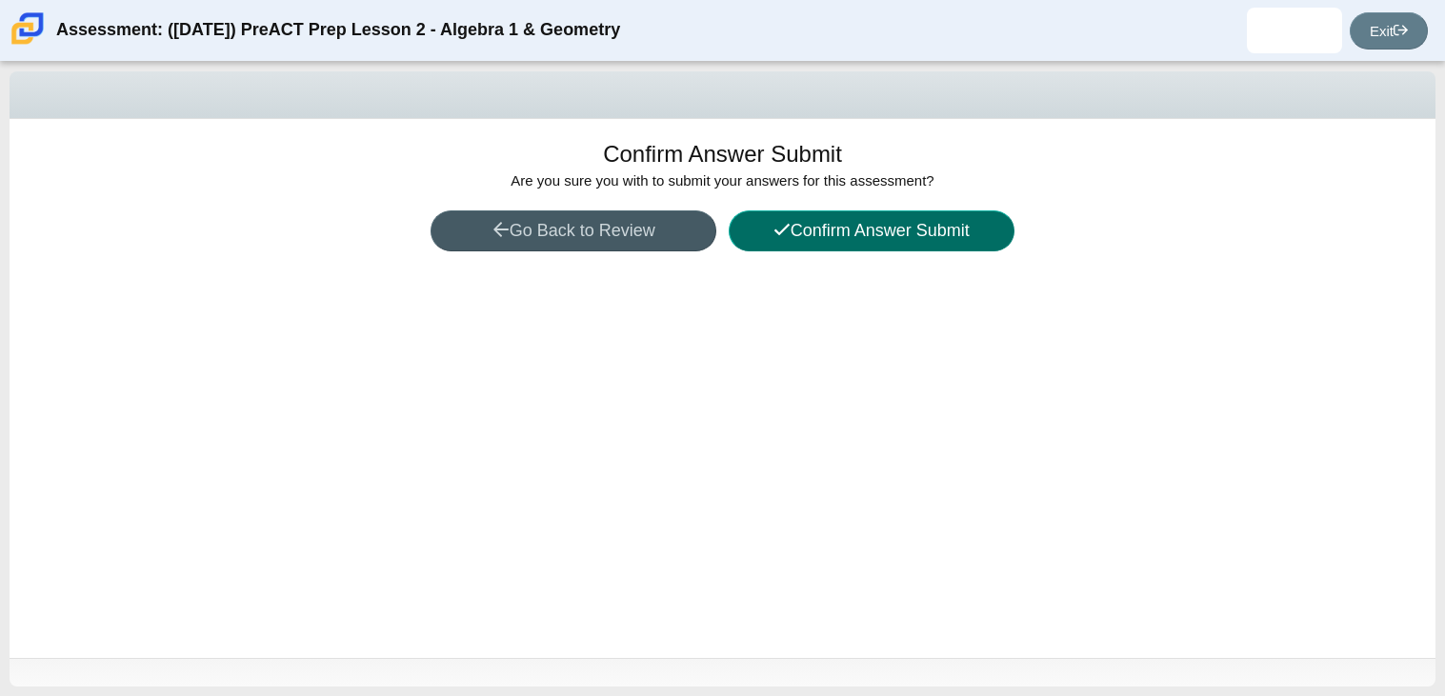
click at [773, 228] on icon at bounding box center [781, 229] width 17 height 17
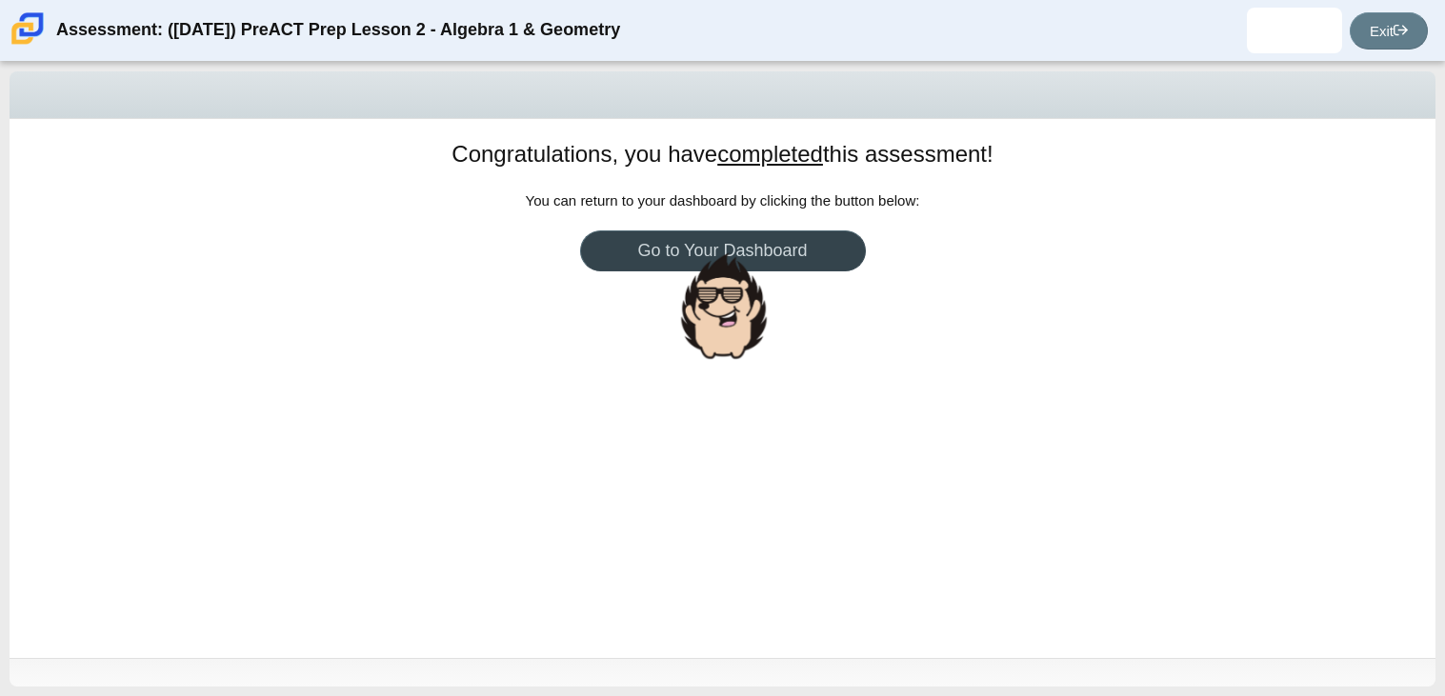
click at [756, 258] on div at bounding box center [723, 306] width 95 height 116
click at [701, 262] on link "Go to Your Dashboard" at bounding box center [723, 250] width 286 height 41
